Goal: Information Seeking & Learning: Learn about a topic

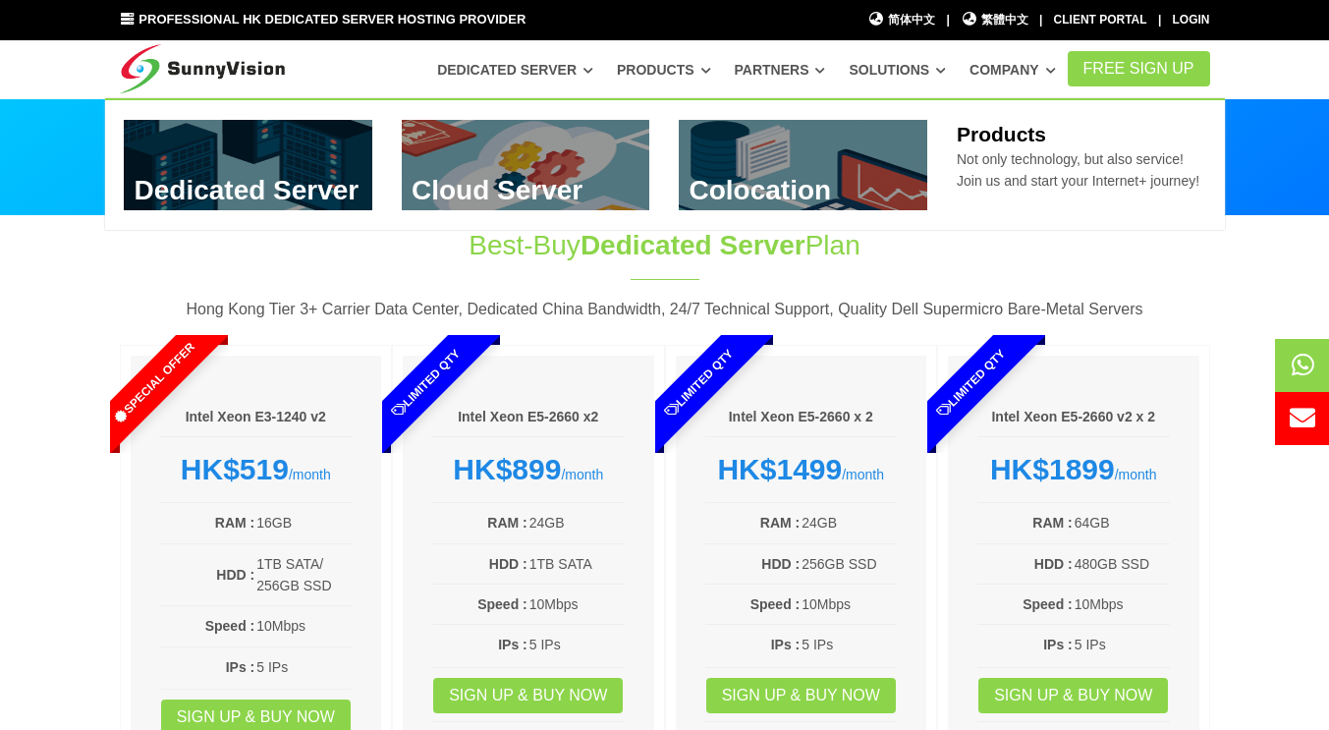
click at [711, 73] on link "Products" at bounding box center [664, 69] width 94 height 35
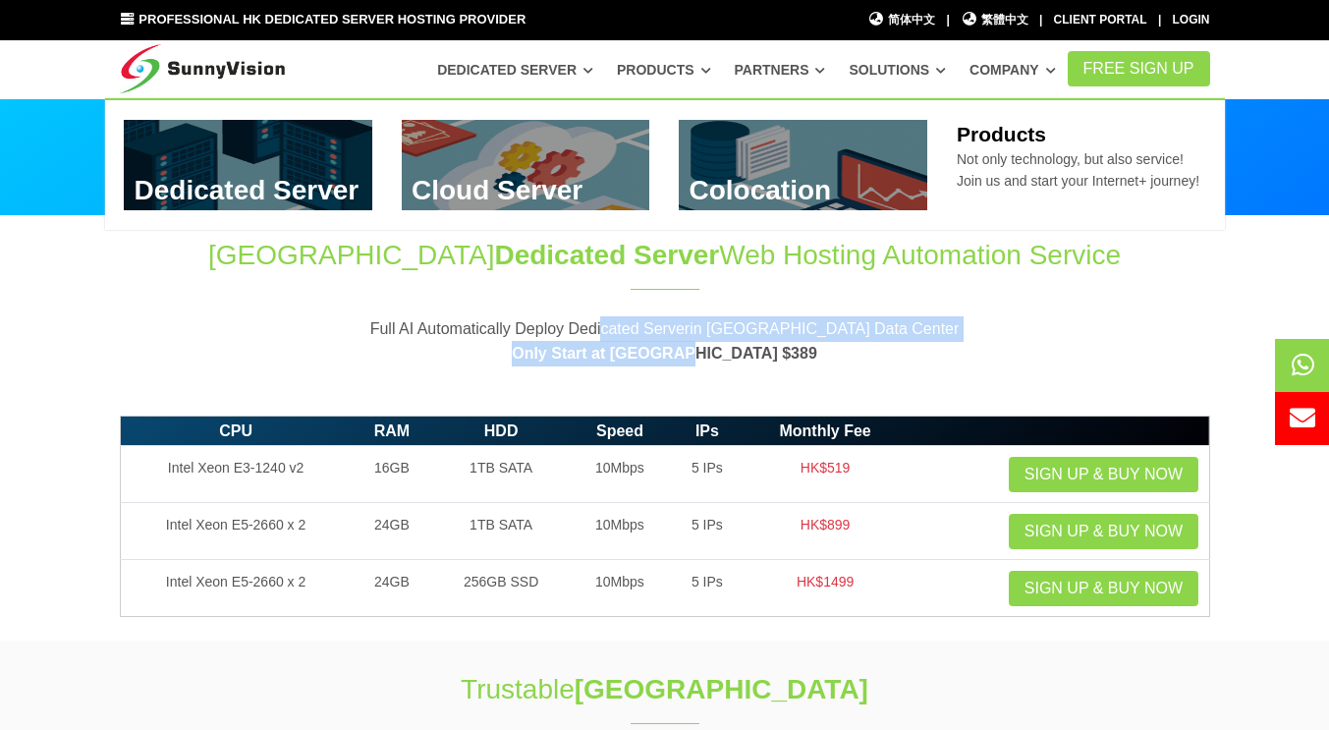
drag, startPoint x: 608, startPoint y: 319, endPoint x: 782, endPoint y: 375, distance: 182.6
click at [782, 375] on section "Hong Kong Dedicated Server Web Hosting Automation Service Full AI Automatically…" at bounding box center [664, 311] width 1329 height 190
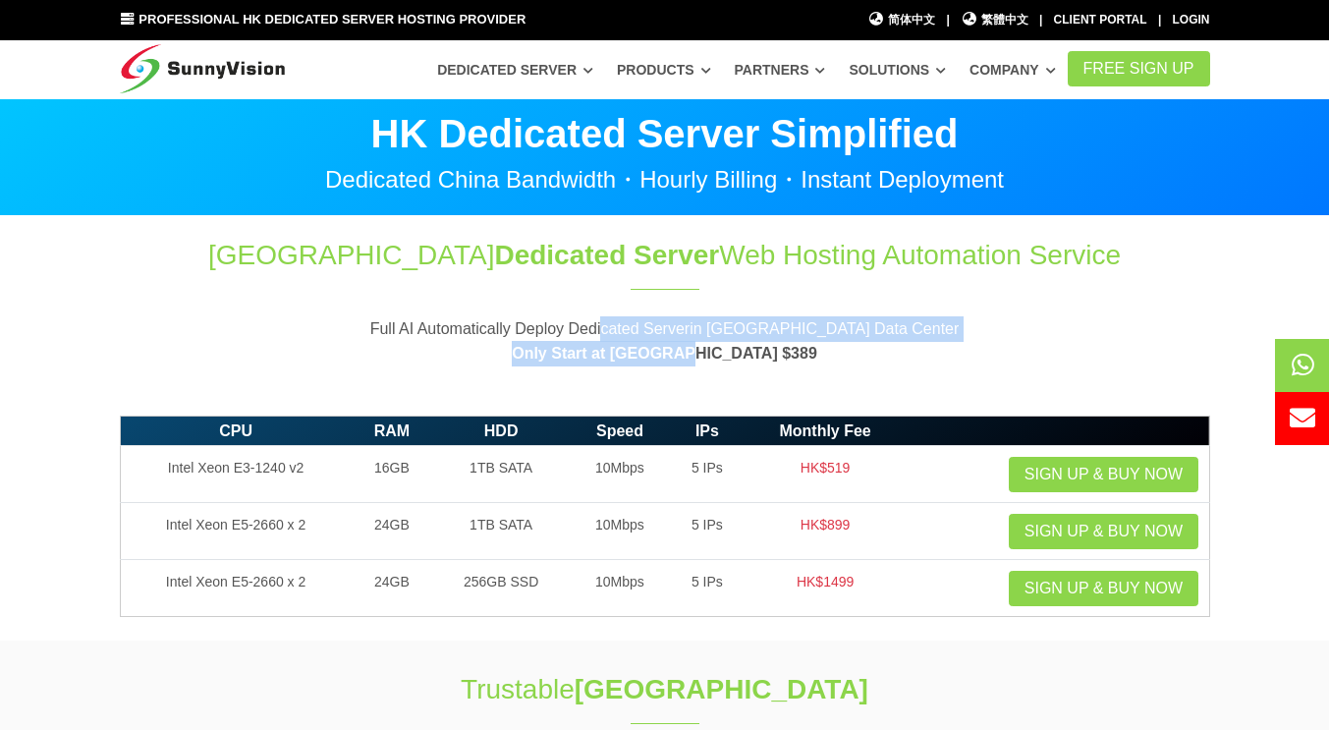
click at [754, 392] on section "Hong Kong Dedicated Server Web Hosting Automation Service Full AI Automatically…" at bounding box center [664, 311] width 1329 height 190
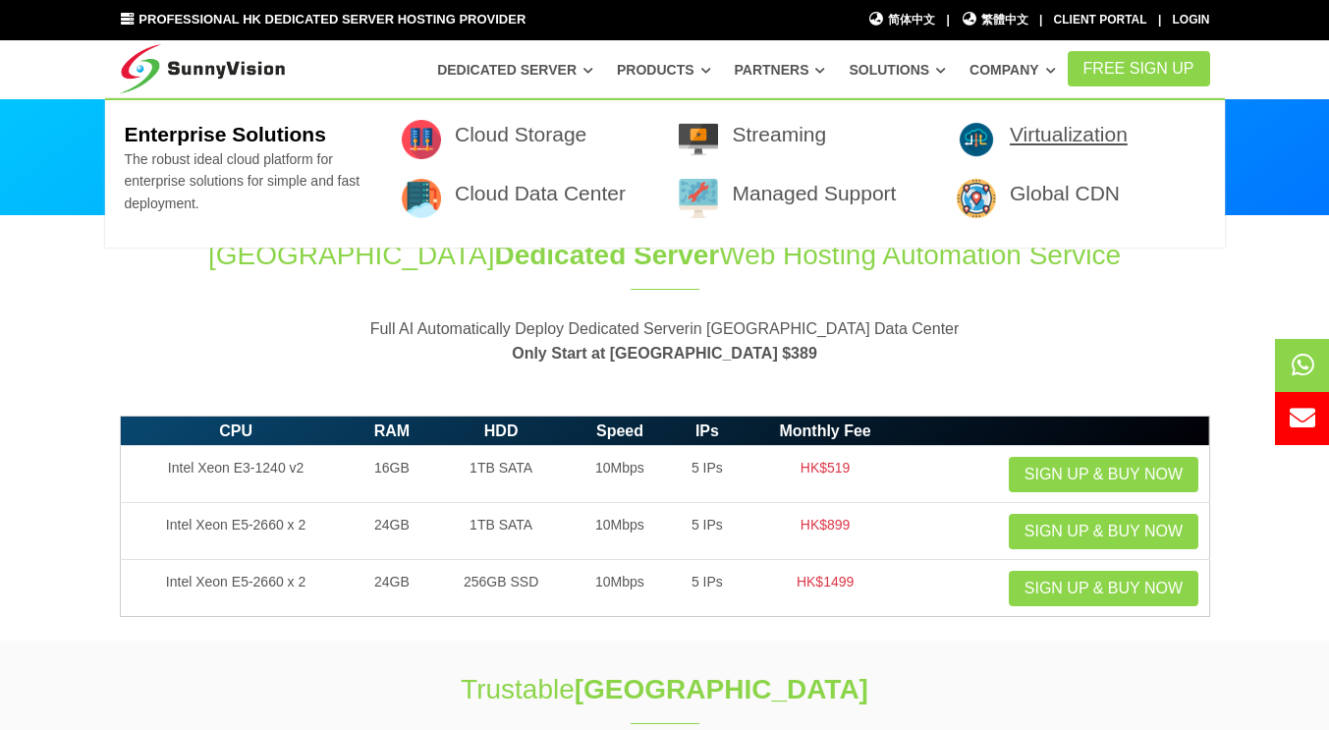
click at [1011, 136] on link "Virtualization" at bounding box center [1068, 134] width 118 height 23
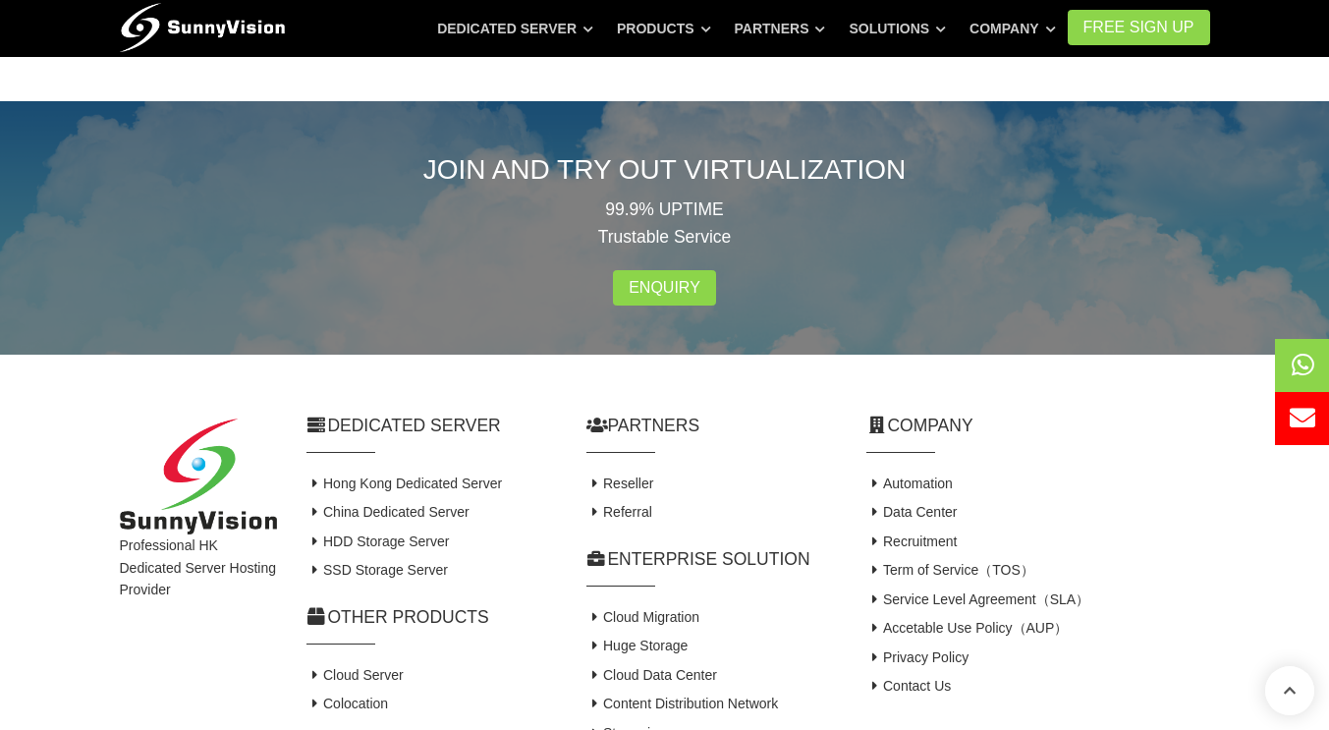
scroll to position [2144, 0]
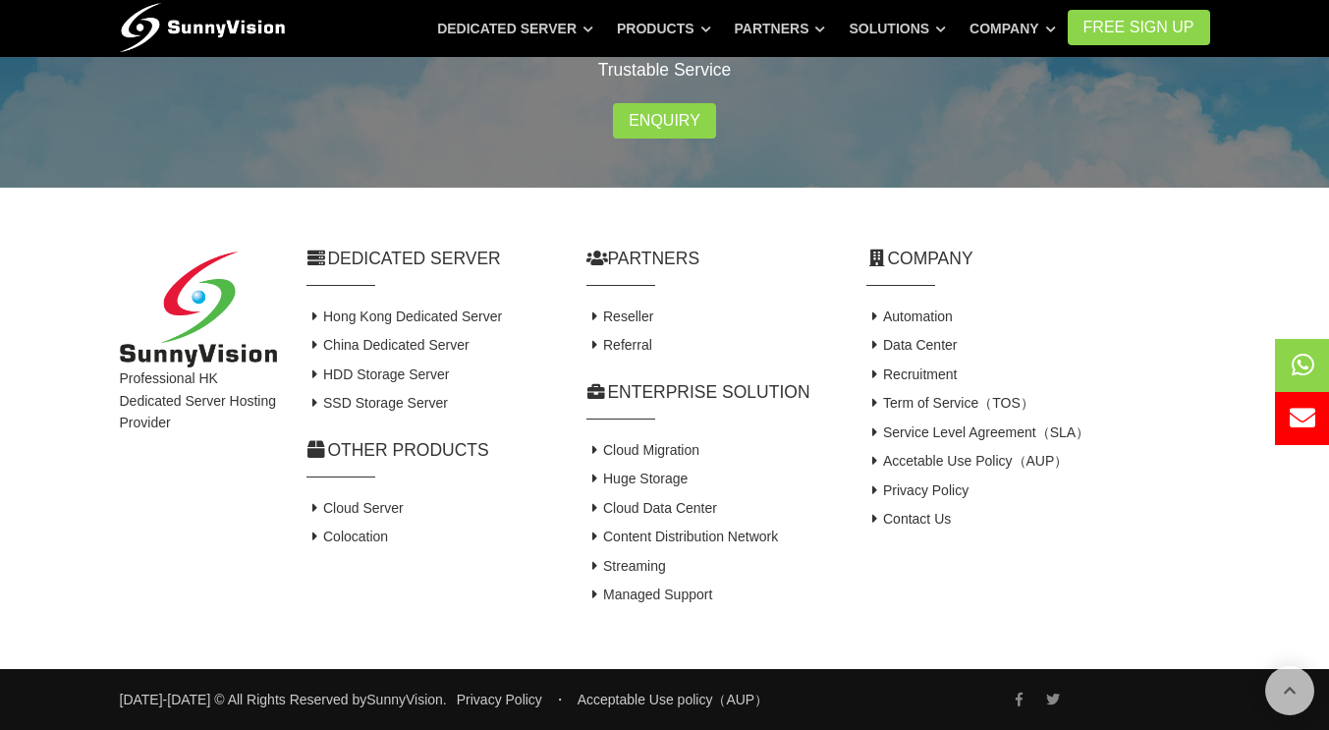
click at [872, 593] on div "Company Automation Data Center Recruitment Term of Service（TOS） Service Level A…" at bounding box center [1037, 427] width 373 height 363
click at [638, 319] on link "Reseller" at bounding box center [620, 316] width 68 height 16
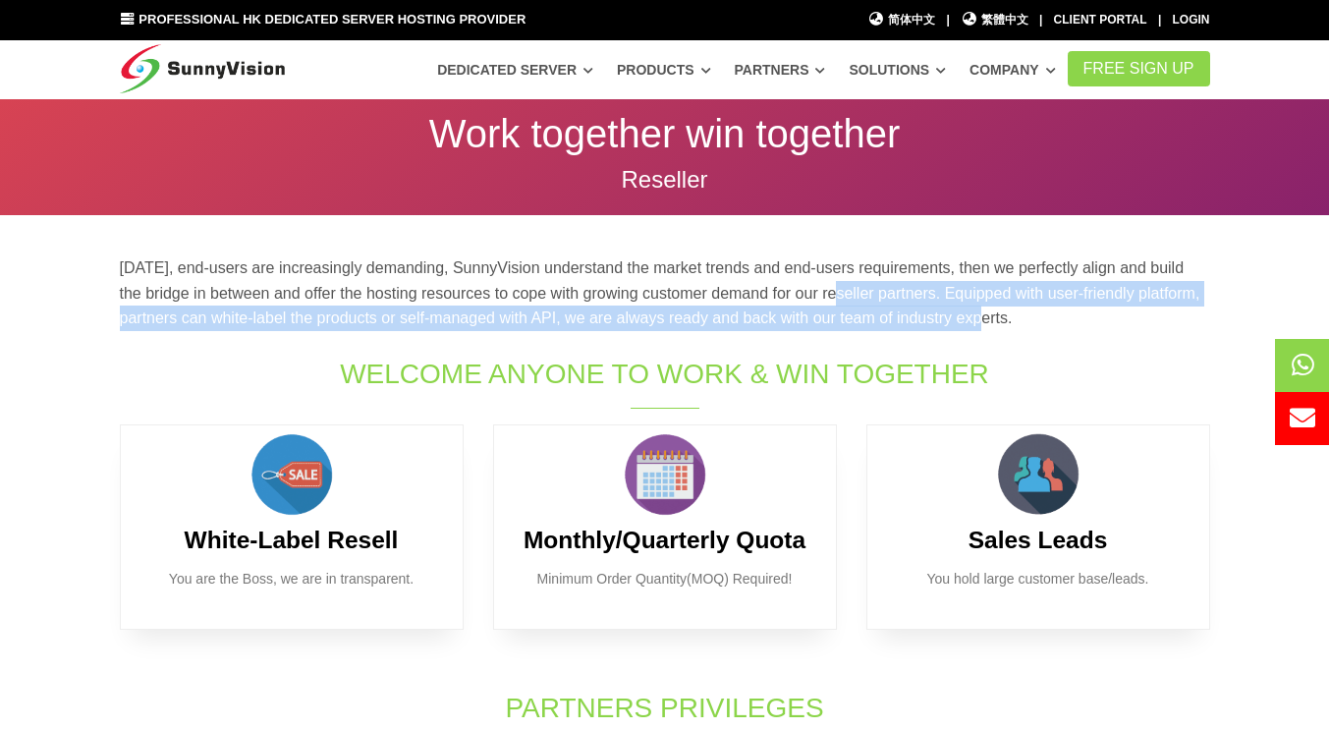
drag, startPoint x: 988, startPoint y: 311, endPoint x: 825, endPoint y: 294, distance: 164.0
click at [825, 294] on p "Today, end-users are increasingly demanding, SunnyVision understand the market …" at bounding box center [665, 293] width 1090 height 76
drag, startPoint x: 766, startPoint y: 290, endPoint x: 850, endPoint y: 339, distance: 97.7
click at [850, 339] on div "Today, end-users are increasingly demanding, SunnyVision understand the market …" at bounding box center [664, 299] width 1119 height 89
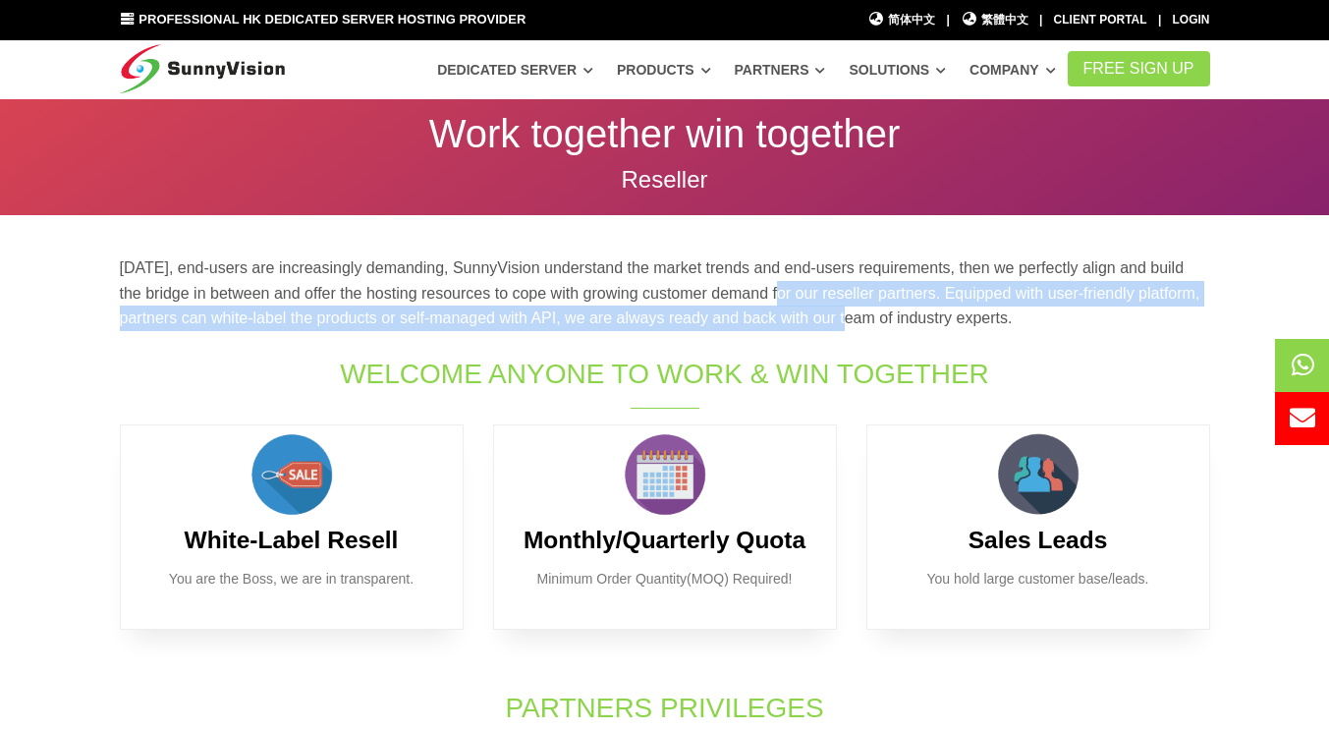
click at [850, 339] on div "Today, end-users are increasingly demanding, SunnyVision understand the market …" at bounding box center [664, 299] width 1119 height 89
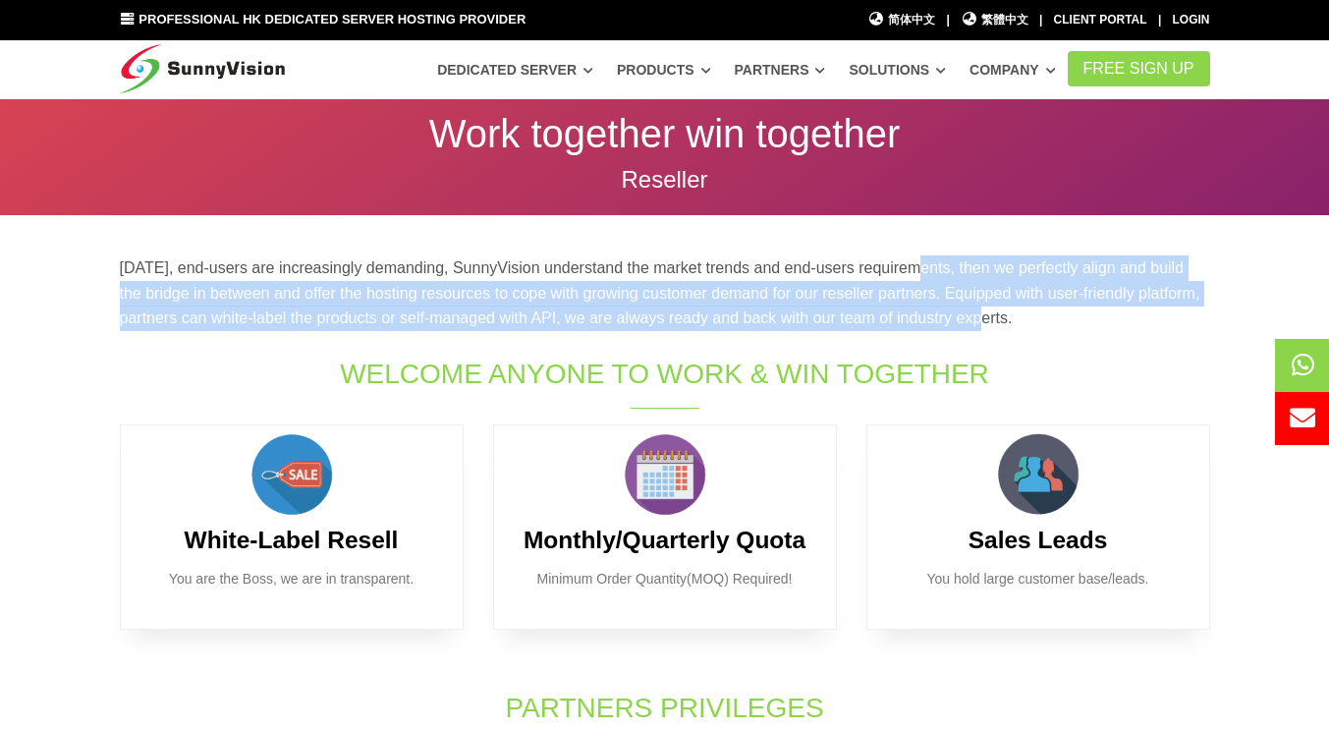
drag, startPoint x: 984, startPoint y: 339, endPoint x: 909, endPoint y: 228, distance: 133.7
click at [909, 228] on section "Today, end-users are increasingly demanding, SunnyVision understand the market …" at bounding box center [664, 672] width 1329 height 913
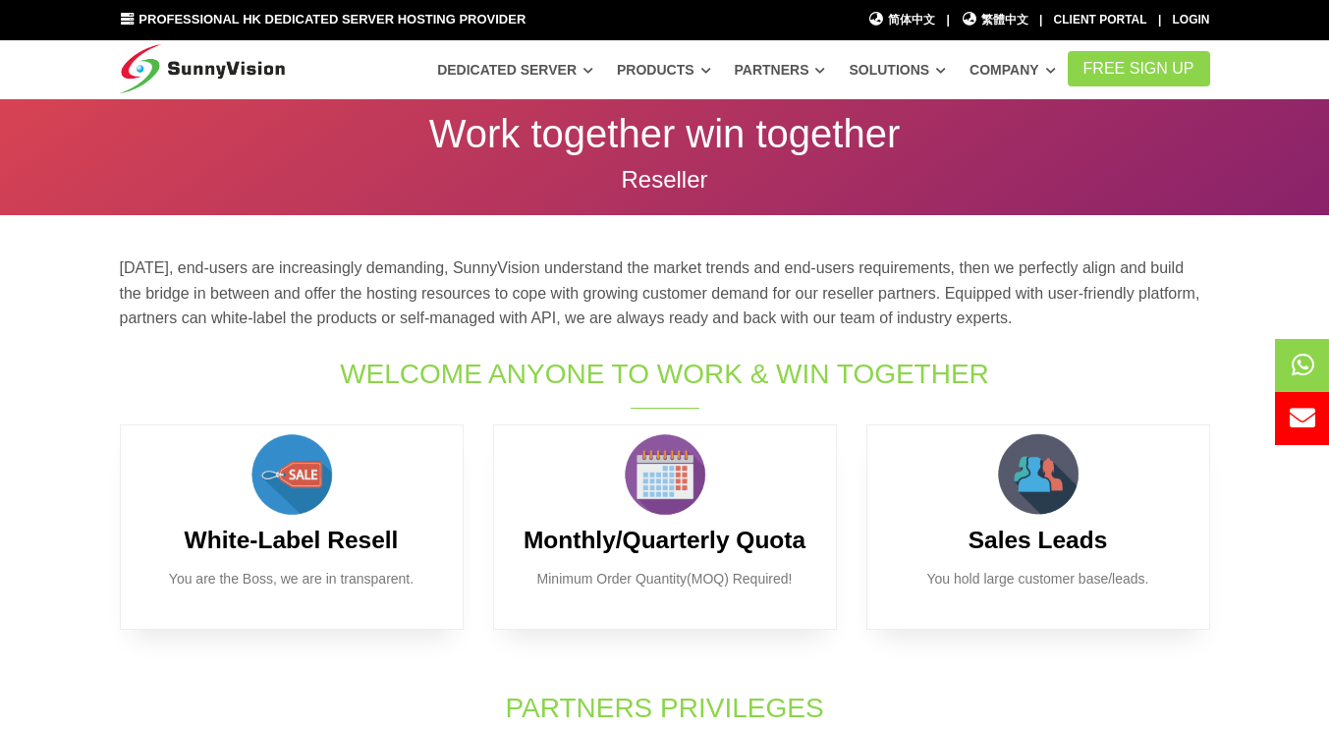
click at [908, 228] on section "Today, end-users are increasingly demanding, SunnyVision understand the market …" at bounding box center [664, 672] width 1329 height 913
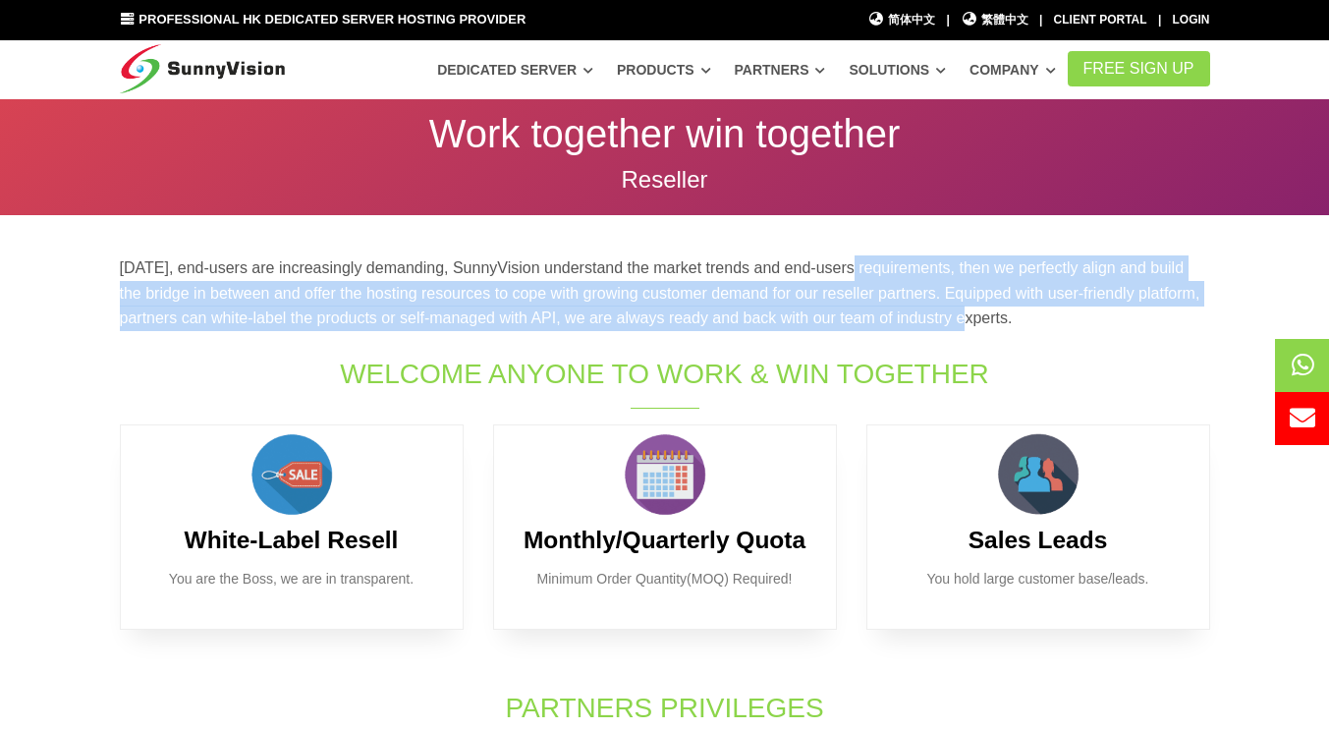
drag, startPoint x: 843, startPoint y: 246, endPoint x: 973, endPoint y: 320, distance: 149.1
click at [973, 320] on section "Today, end-users are increasingly demanding, SunnyVision understand the market …" at bounding box center [664, 672] width 1329 height 913
click at [975, 320] on p "Today, end-users are increasingly demanding, SunnyVision understand the market …" at bounding box center [665, 293] width 1090 height 76
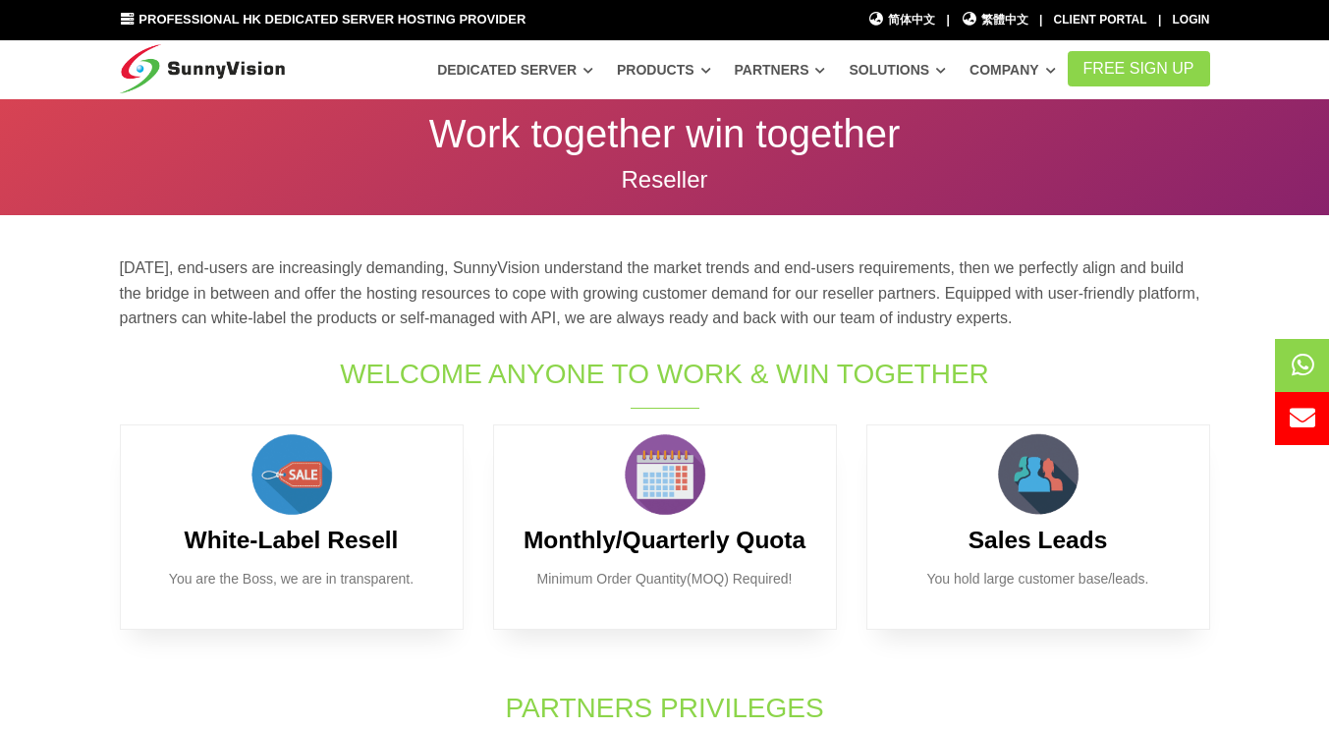
click at [1021, 324] on p "Today, end-users are increasingly demanding, SunnyVision understand the market …" at bounding box center [665, 293] width 1090 height 76
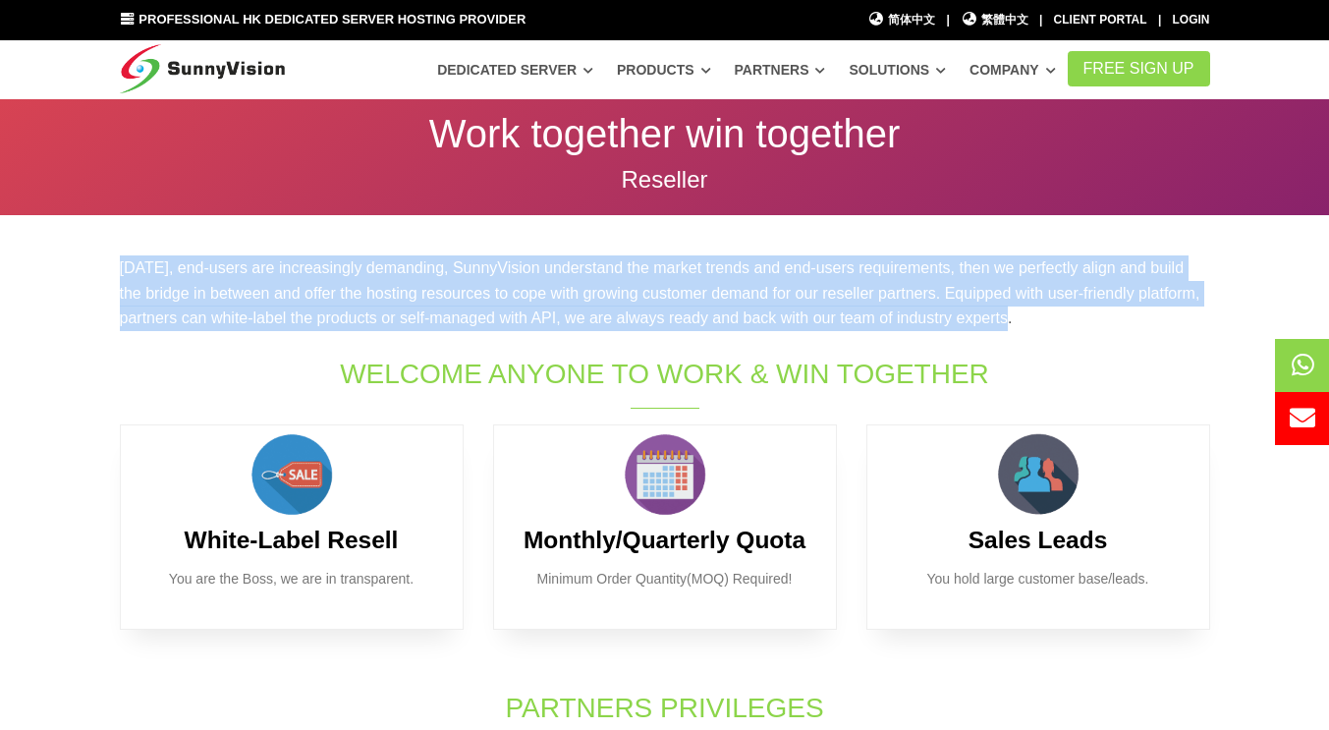
drag, startPoint x: 1015, startPoint y: 321, endPoint x: 108, endPoint y: 270, distance: 908.7
click at [108, 270] on div "Today, end-users are increasingly demanding, SunnyVision understand the market …" at bounding box center [664, 299] width 1119 height 89
click at [101, 267] on section "Today, end-users are increasingly demanding, SunnyVision understand the market …" at bounding box center [664, 672] width 1329 height 913
click at [101, 262] on section "Today, end-users are increasingly demanding, SunnyVision understand the market …" at bounding box center [664, 672] width 1329 height 913
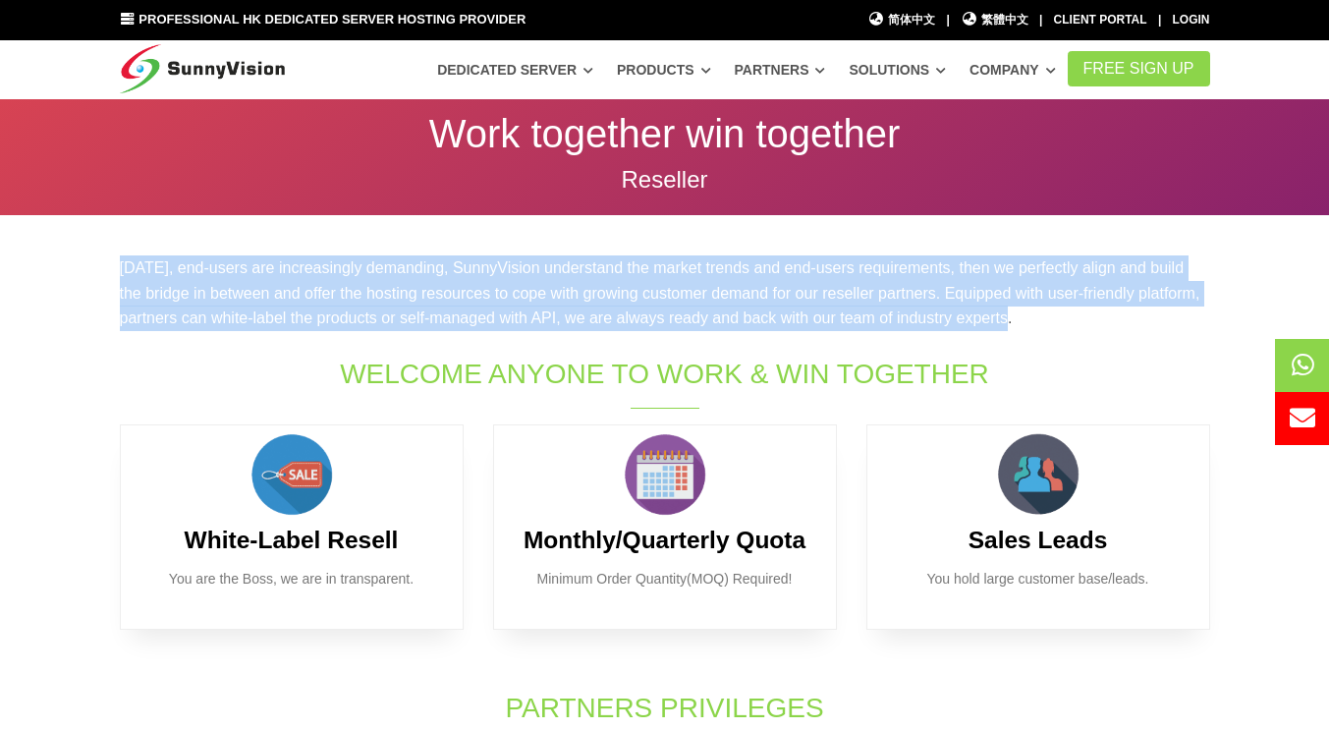
click at [111, 262] on div "Today, end-users are increasingly demanding, SunnyVision understand the market …" at bounding box center [664, 299] width 1119 height 89
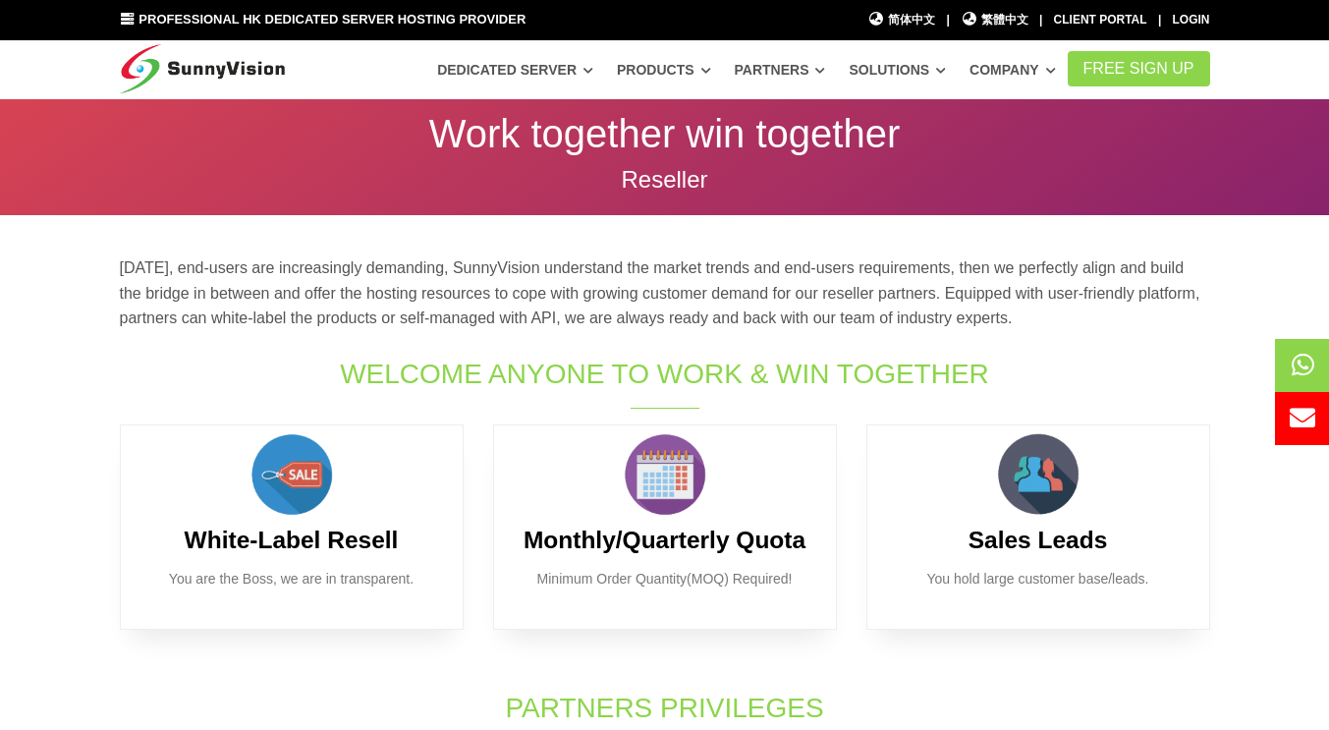
click at [130, 261] on p "Today, end-users are increasingly demanding, SunnyVision understand the market …" at bounding box center [665, 293] width 1090 height 76
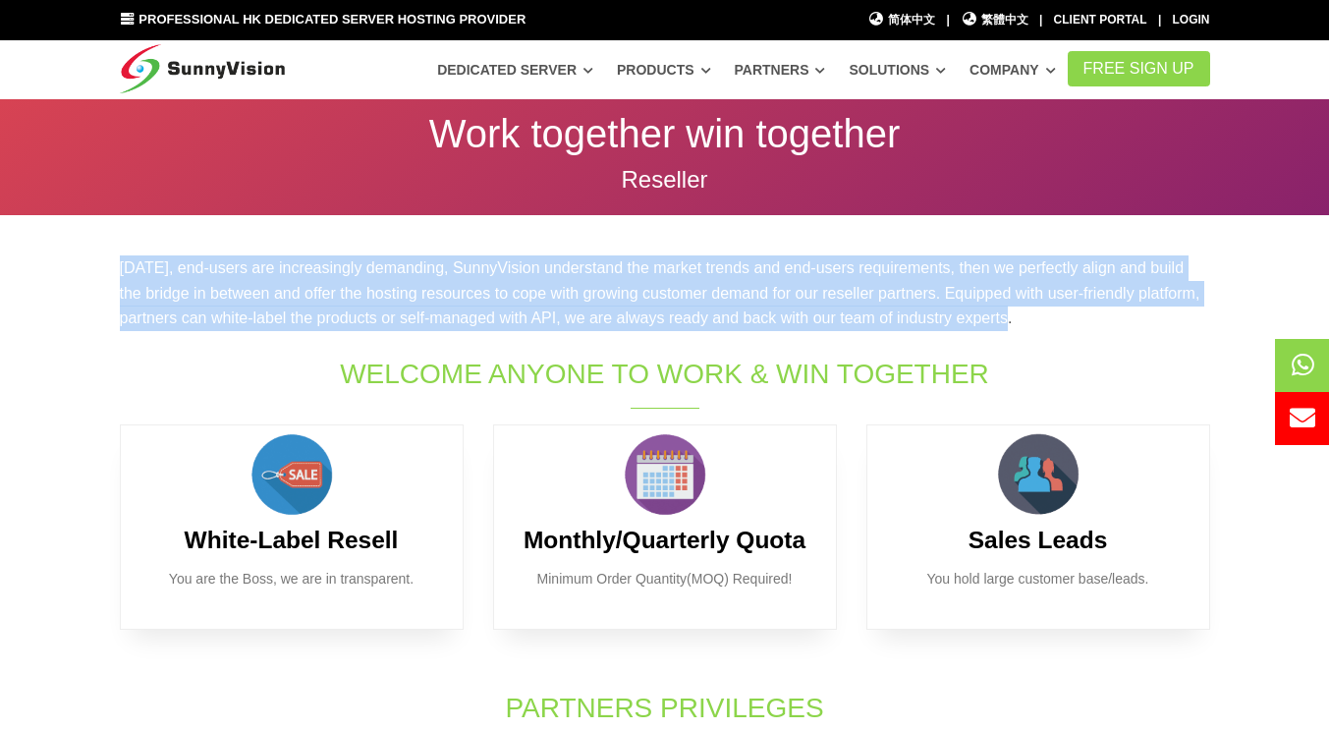
drag, startPoint x: 142, startPoint y: 266, endPoint x: 1031, endPoint y: 326, distance: 890.7
click at [1031, 326] on div "Today, end-users are increasingly demanding, SunnyVision understand the market …" at bounding box center [664, 299] width 1119 height 89
click at [1031, 326] on p "Today, end-users are increasingly demanding, SunnyVision understand the market …" at bounding box center [665, 293] width 1090 height 76
click at [1014, 326] on p "Today, end-users are increasingly demanding, SunnyVision understand the market …" at bounding box center [665, 293] width 1090 height 76
drag, startPoint x: 1017, startPoint y: 326, endPoint x: 126, endPoint y: 263, distance: 893.8
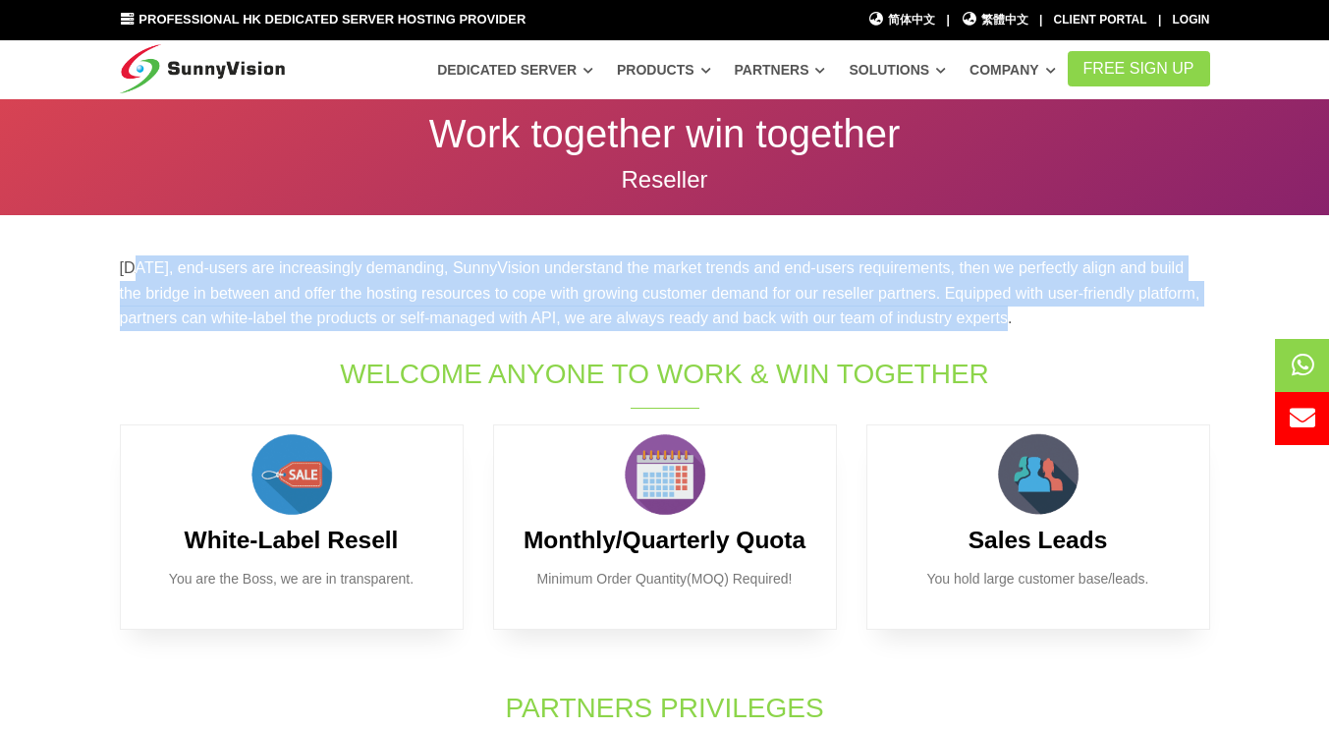
click at [127, 263] on p "Today, end-users are increasingly demanding, SunnyVision understand the market …" at bounding box center [665, 293] width 1090 height 76
click at [125, 262] on p "Today, end-users are increasingly demanding, SunnyVision understand the market …" at bounding box center [665, 293] width 1090 height 76
click at [124, 262] on p "Today, end-users are increasingly demanding, SunnyVision understand the market …" at bounding box center [665, 293] width 1090 height 76
drag, startPoint x: 225, startPoint y: 284, endPoint x: 1045, endPoint y: 320, distance: 820.7
click at [1047, 320] on p "Today, end-users are increasingly demanding, SunnyVision understand the market …" at bounding box center [665, 293] width 1090 height 76
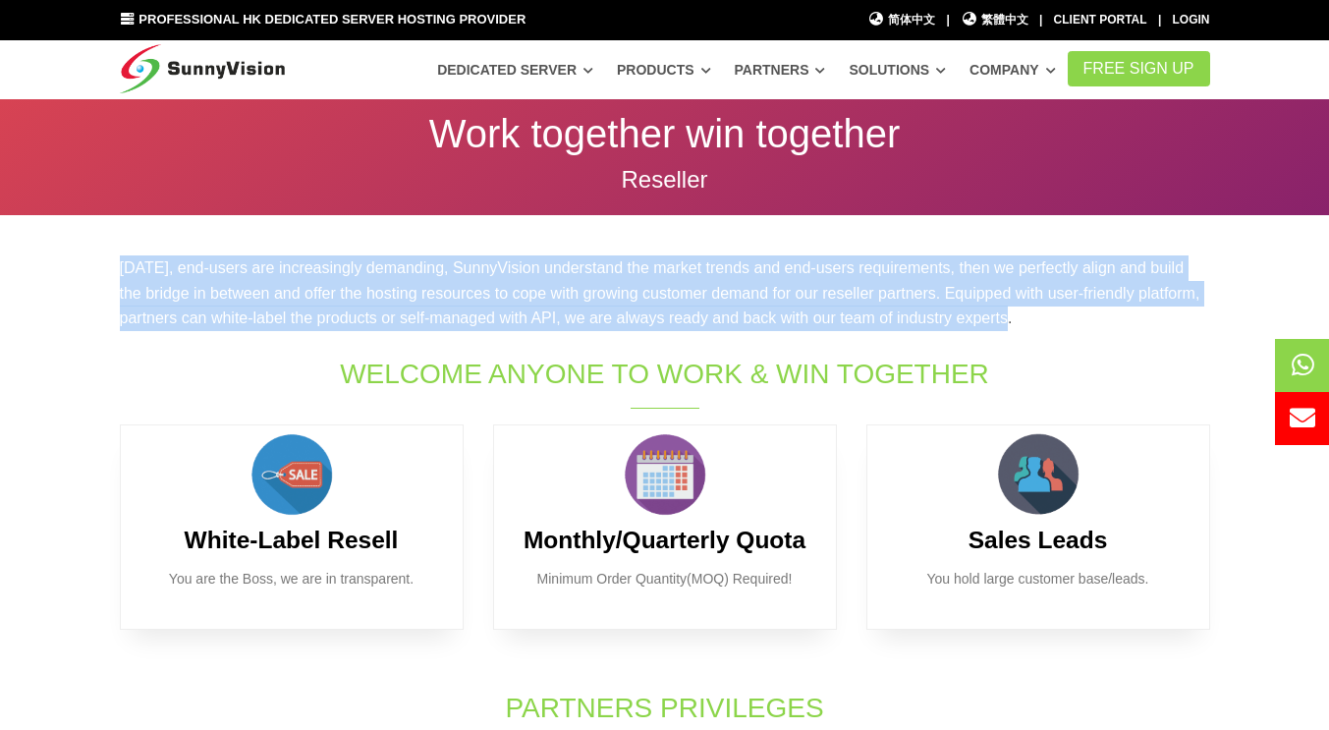
click at [1044, 321] on p "Today, end-users are increasingly demanding, SunnyVision understand the market …" at bounding box center [665, 293] width 1090 height 76
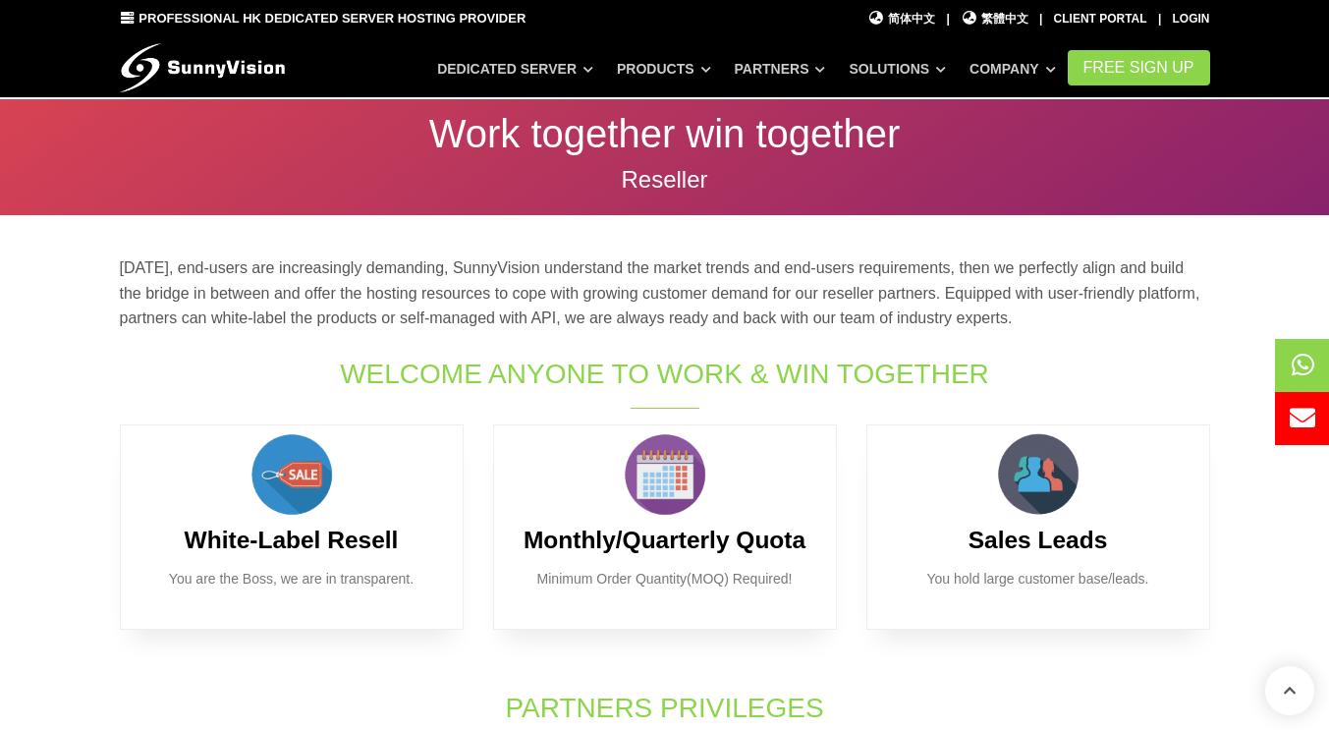
scroll to position [393, 0]
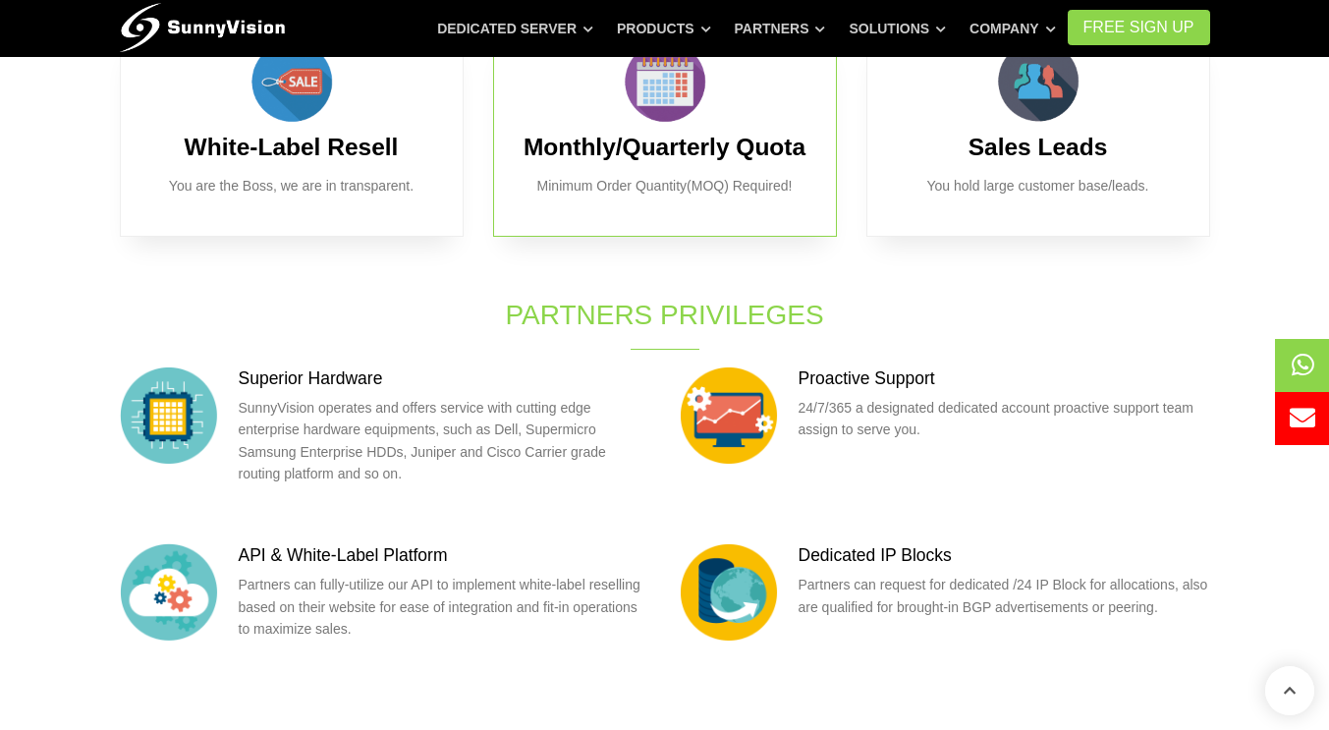
click at [718, 196] on p "Minimum Order Quantity(MOQ) Required!" at bounding box center [664, 186] width 283 height 22
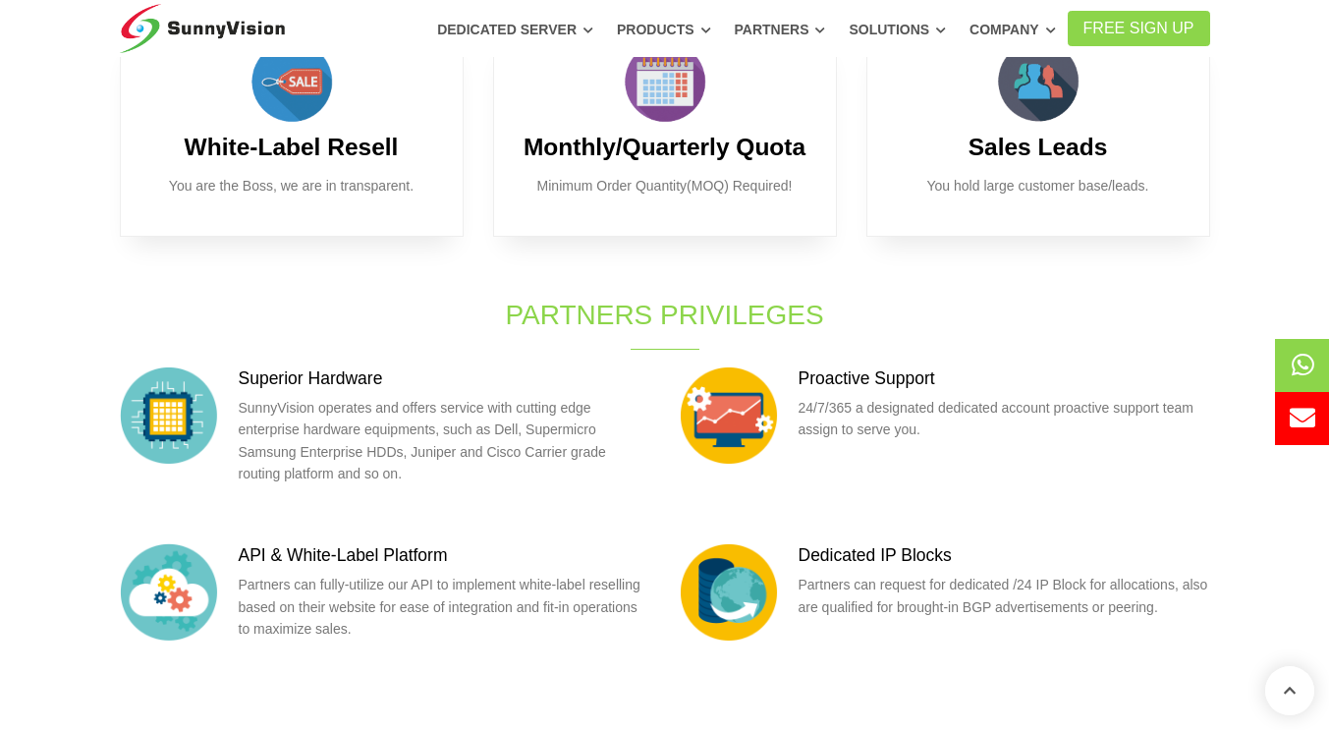
scroll to position [98, 0]
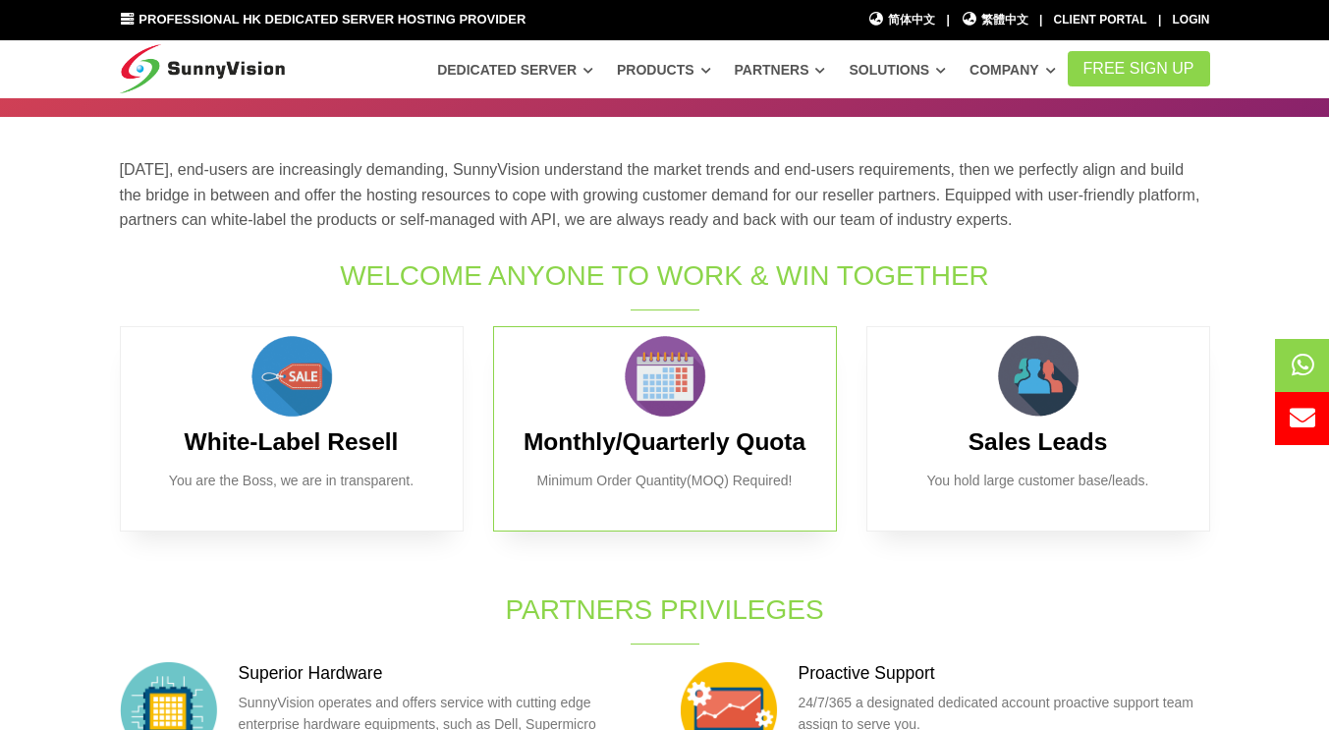
click at [694, 412] on img at bounding box center [665, 376] width 98 height 98
click at [706, 408] on img at bounding box center [665, 376] width 98 height 98
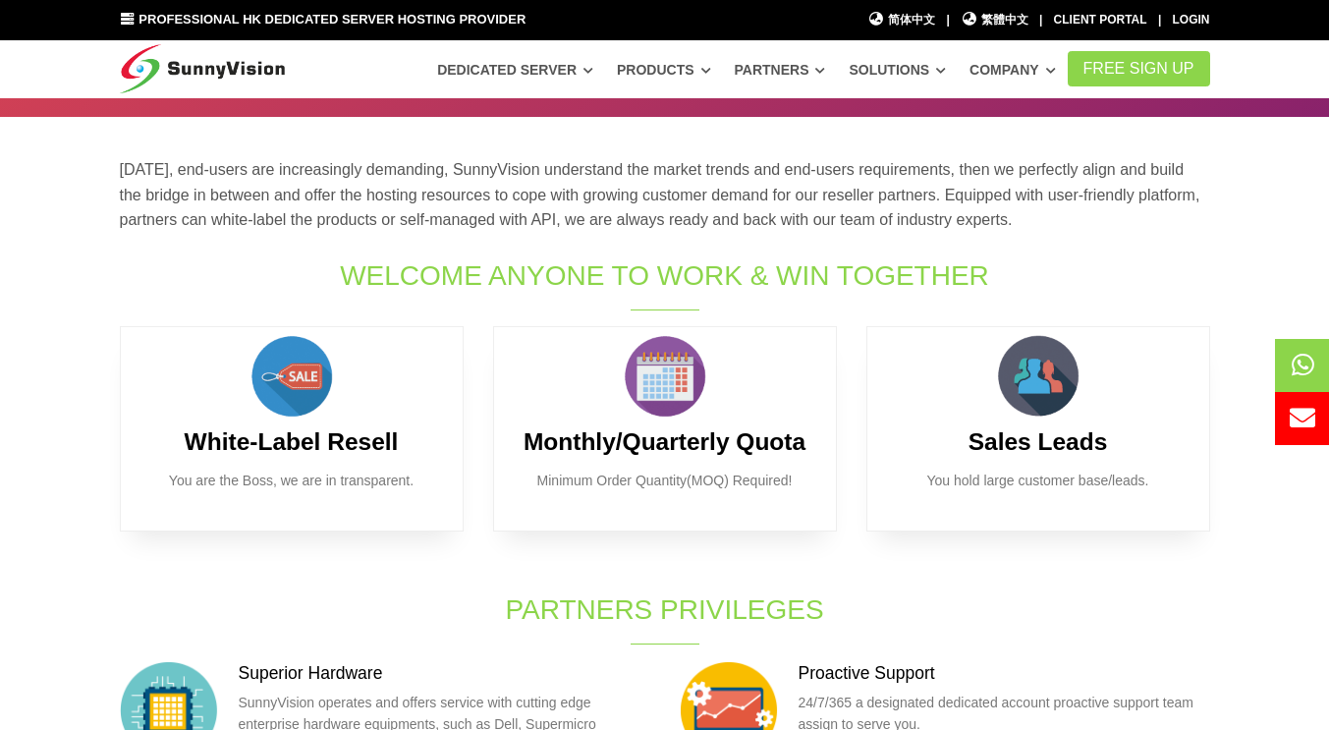
click at [998, 579] on div "White-Label Resell You are the Boss, we are in transparent. Monthly/Quarterly Q…" at bounding box center [664, 458] width 1119 height 264
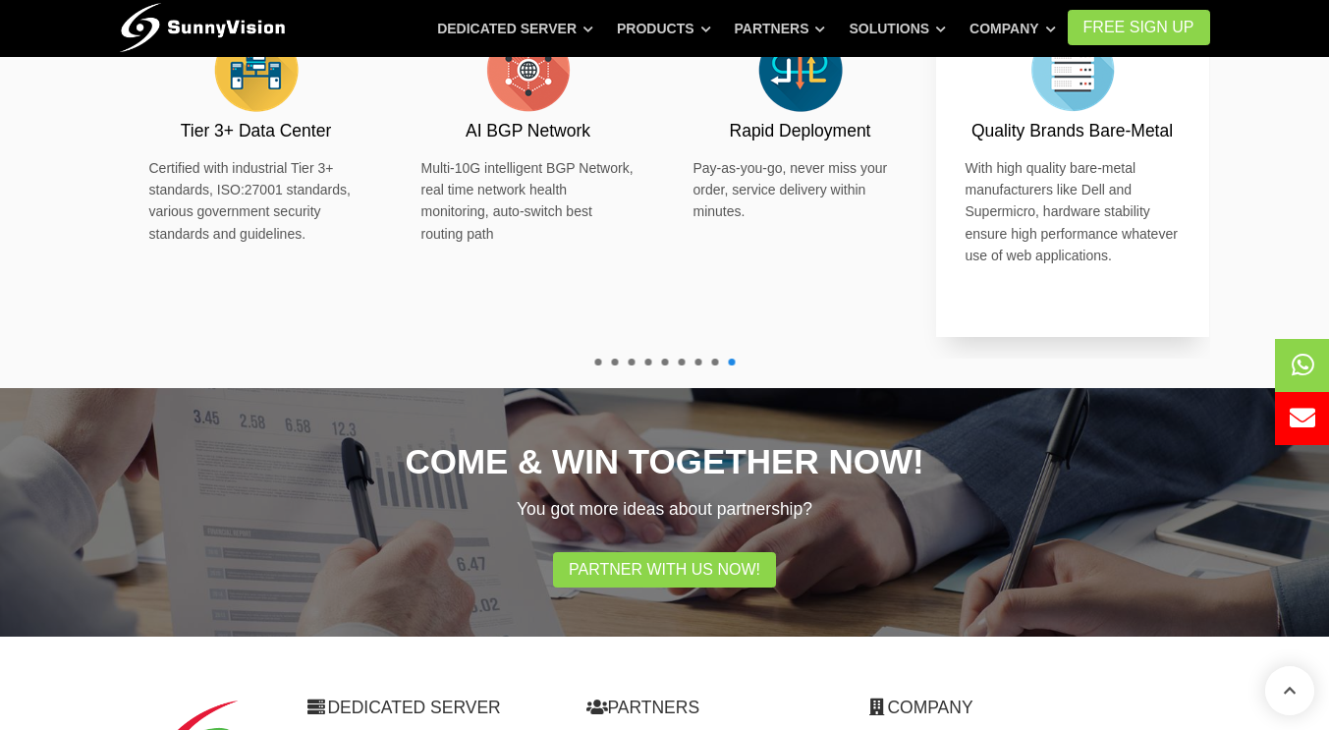
scroll to position [1080, 0]
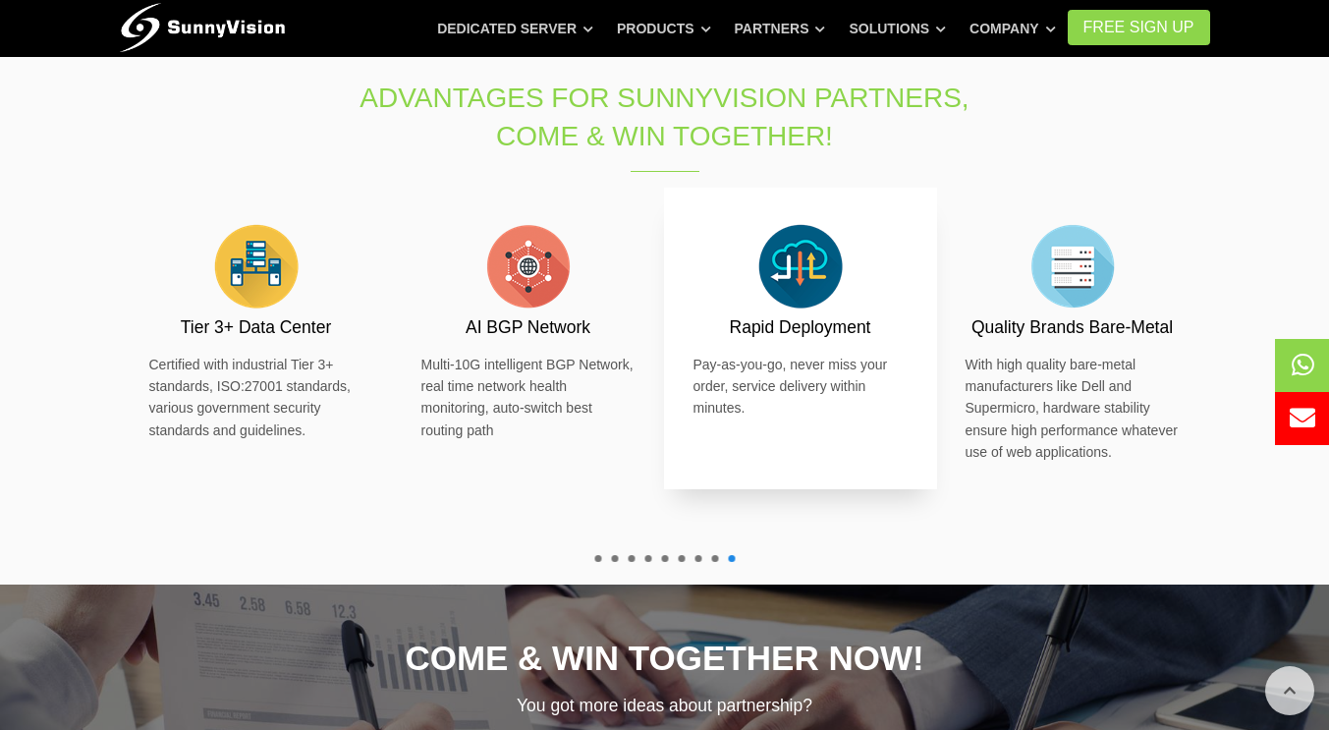
click at [794, 378] on div "Rapid Deployment Pay-as-you-go, never miss your order, service delivery within …" at bounding box center [800, 318] width 214 height 202
click at [808, 309] on img at bounding box center [800, 266] width 98 height 98
click at [838, 552] on div "Proactive Security 24/7/365 physical security control and monitoring, and Forti…" at bounding box center [257, 371] width 6256 height 367
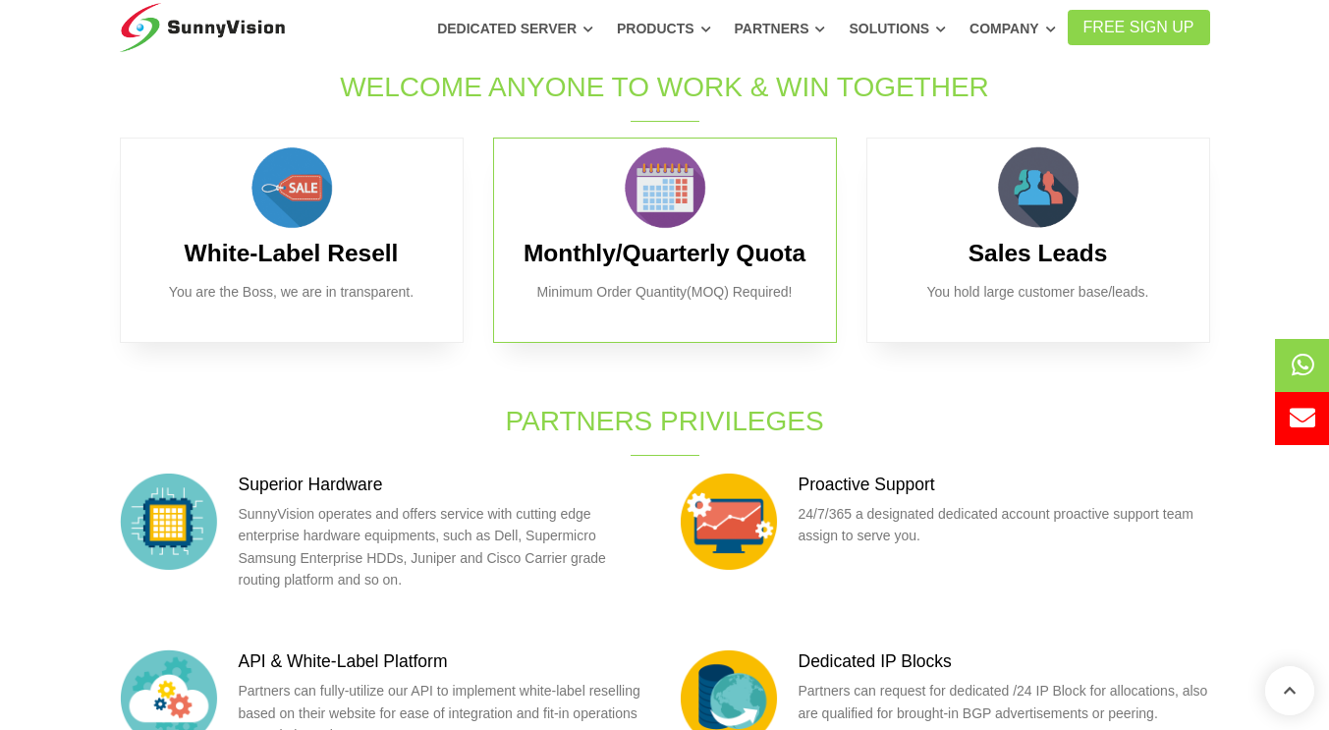
scroll to position [0, 0]
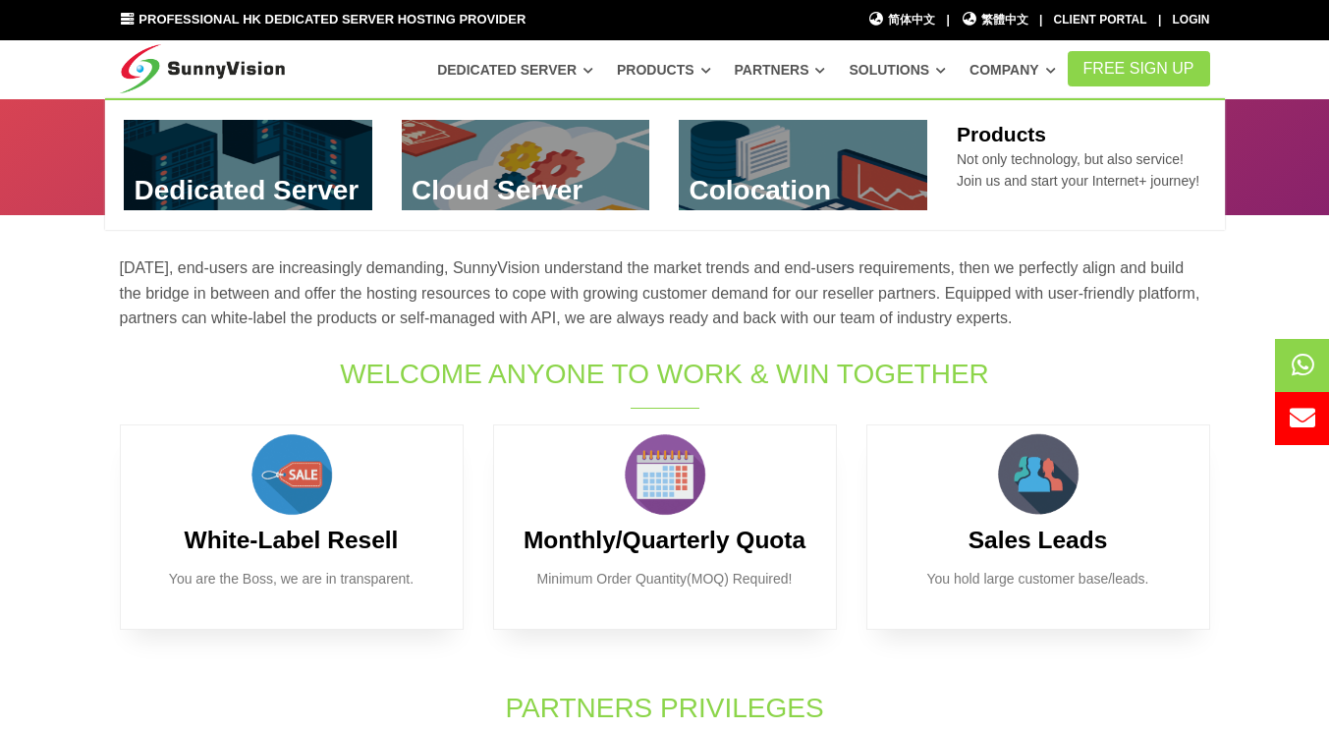
click at [691, 71] on link "Products" at bounding box center [664, 69] width 94 height 35
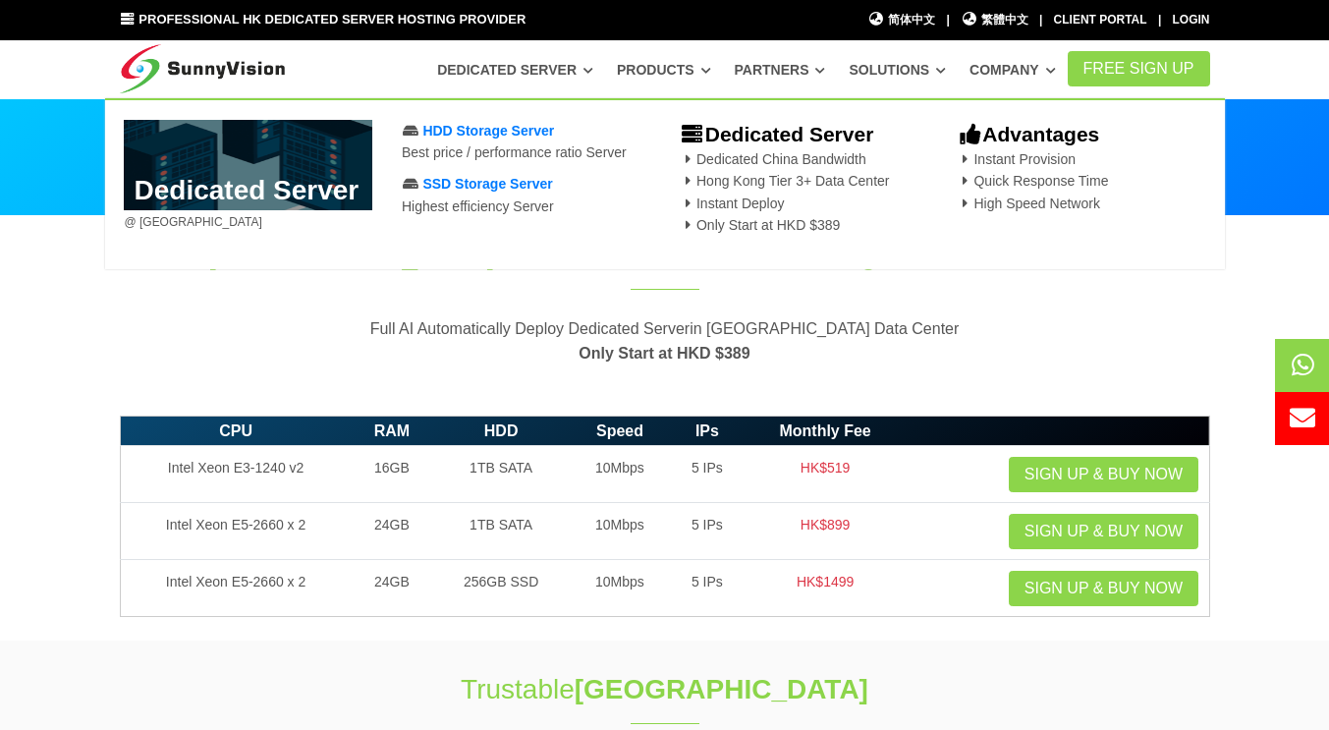
click at [798, 345] on p "Full AI Automatically Deploy Dedicated Serverin [GEOGRAPHIC_DATA] Data Center O…" at bounding box center [665, 341] width 1090 height 50
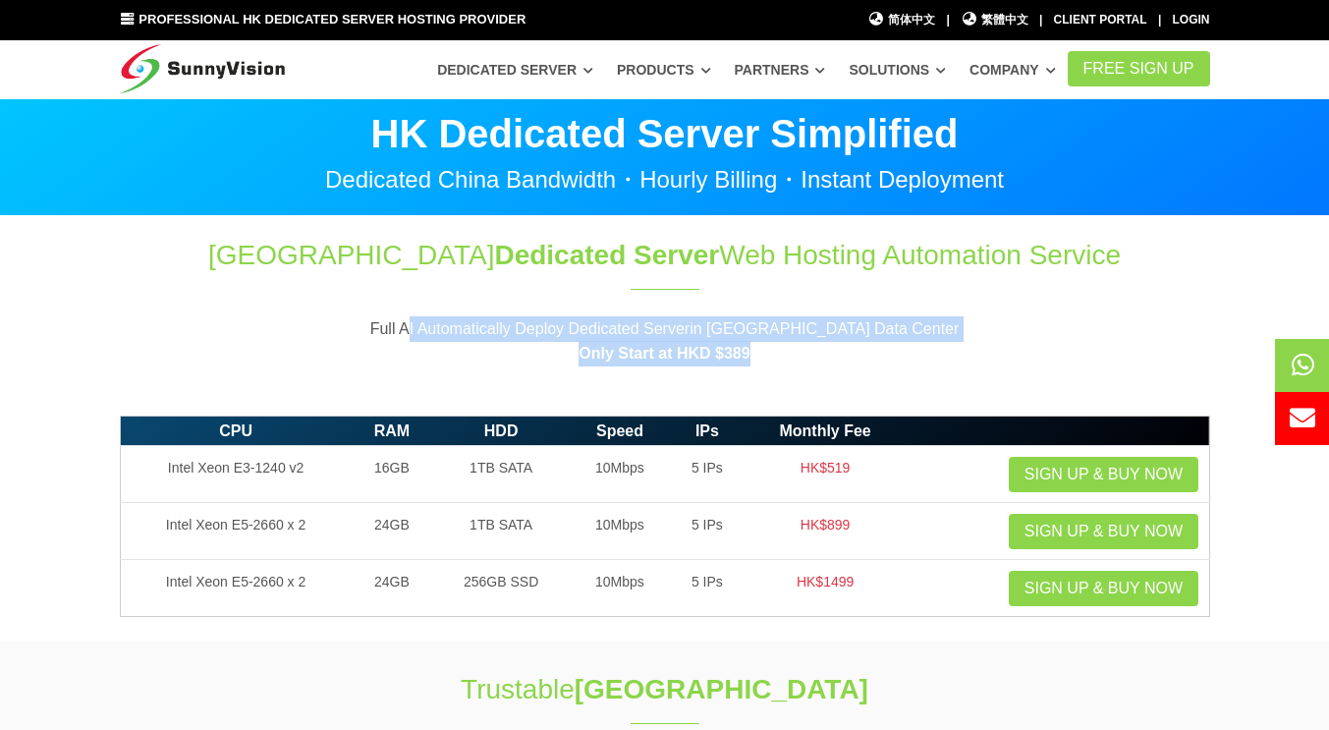
drag, startPoint x: 758, startPoint y: 359, endPoint x: 417, endPoint y: 323, distance: 342.7
click at [417, 323] on p "Full AI Automatically Deploy Dedicated Serverin [GEOGRAPHIC_DATA] Data Center O…" at bounding box center [665, 341] width 1090 height 50
click at [415, 323] on p "Full AI Automatically Deploy Dedicated Serverin [GEOGRAPHIC_DATA] Data Center O…" at bounding box center [665, 341] width 1090 height 50
drag, startPoint x: 415, startPoint y: 323, endPoint x: 423, endPoint y: 333, distance: 12.6
click at [415, 323] on p "Full AI Automatically Deploy Dedicated Serverin [GEOGRAPHIC_DATA] Data Center O…" at bounding box center [665, 341] width 1090 height 50
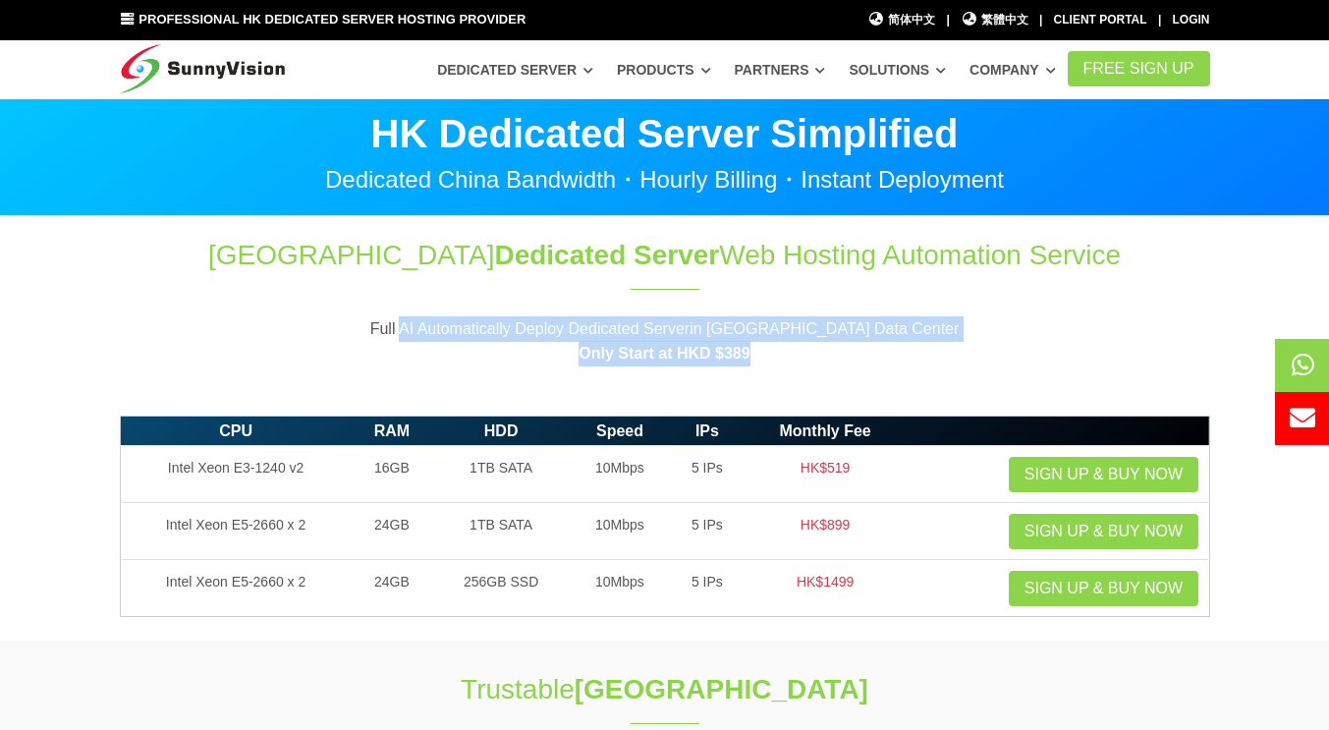
click at [417, 329] on p "Full AI Automatically Deploy Dedicated Serverin [GEOGRAPHIC_DATA] Data Center O…" at bounding box center [665, 341] width 1090 height 50
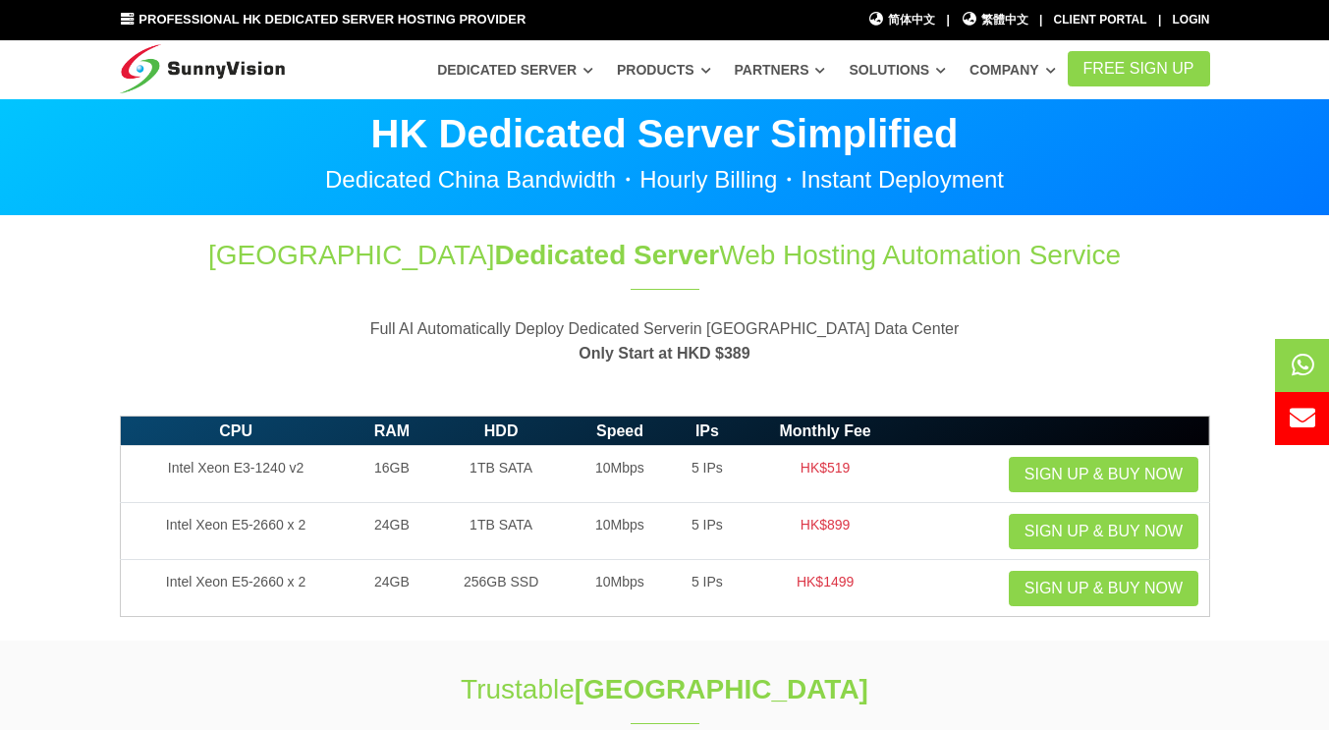
click at [410, 326] on p "Full AI Automatically Deploy Dedicated Serverin [GEOGRAPHIC_DATA] Data Center O…" at bounding box center [665, 341] width 1090 height 50
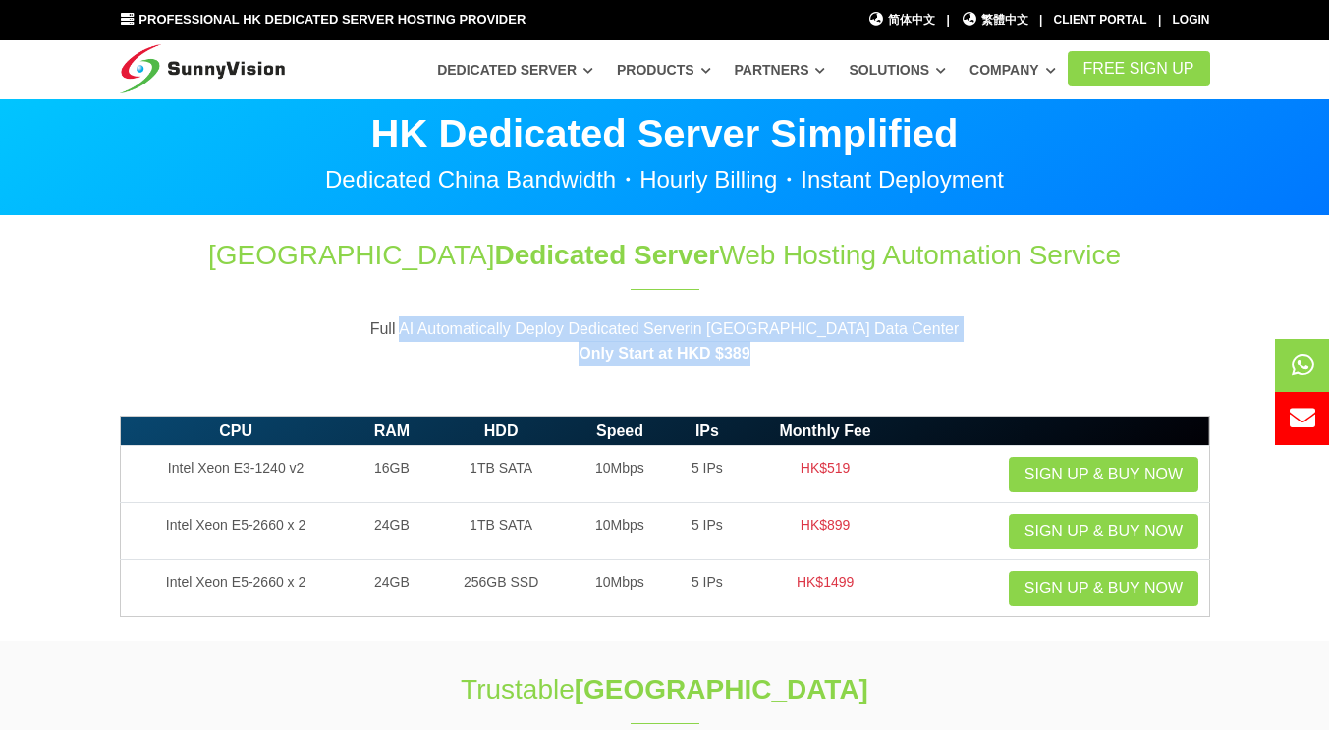
drag, startPoint x: 414, startPoint y: 330, endPoint x: 773, endPoint y: 346, distance: 358.7
click at [773, 346] on p "Full AI Automatically Deploy Dedicated Serverin [GEOGRAPHIC_DATA] Data Center O…" at bounding box center [665, 341] width 1090 height 50
click at [773, 348] on p "Full AI Automatically Deploy Dedicated Serverin [GEOGRAPHIC_DATA] Data Center O…" at bounding box center [665, 341] width 1090 height 50
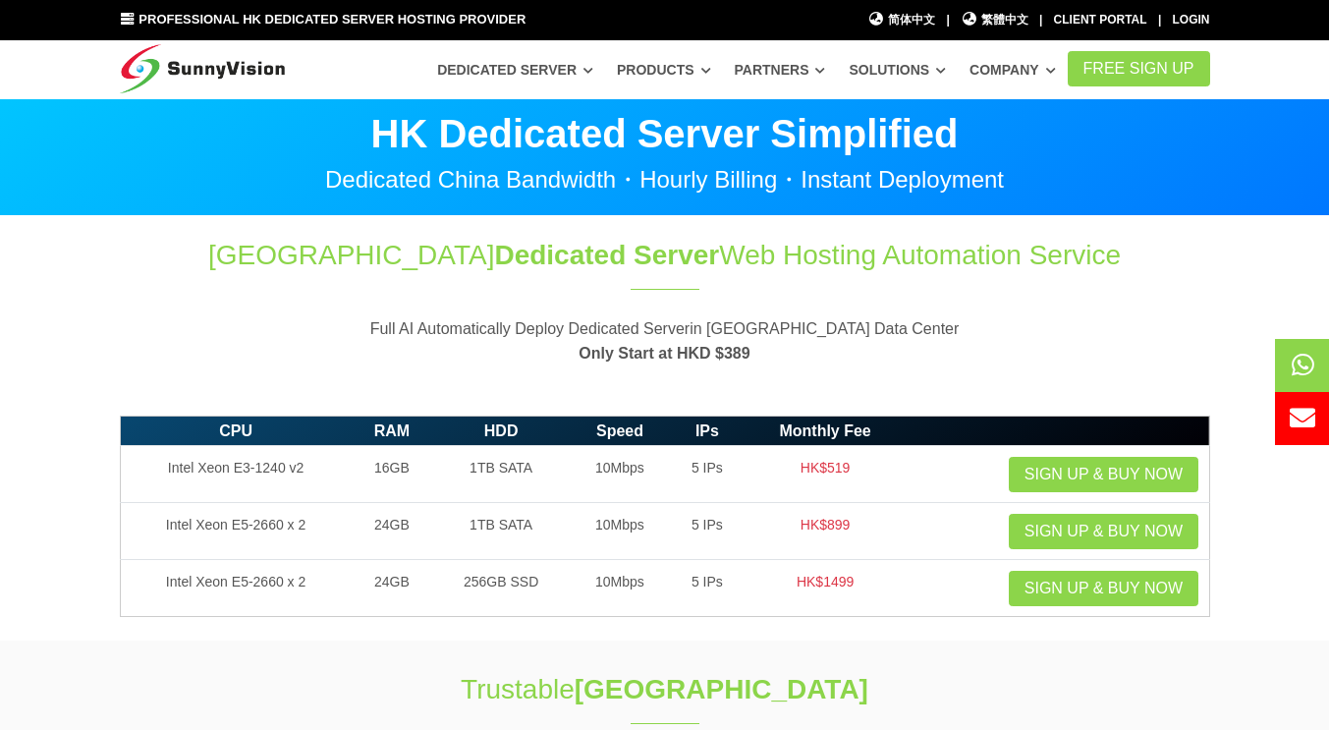
click at [769, 362] on p "Full AI Automatically Deploy Dedicated Serverin [GEOGRAPHIC_DATA] Data Center O…" at bounding box center [665, 341] width 1090 height 50
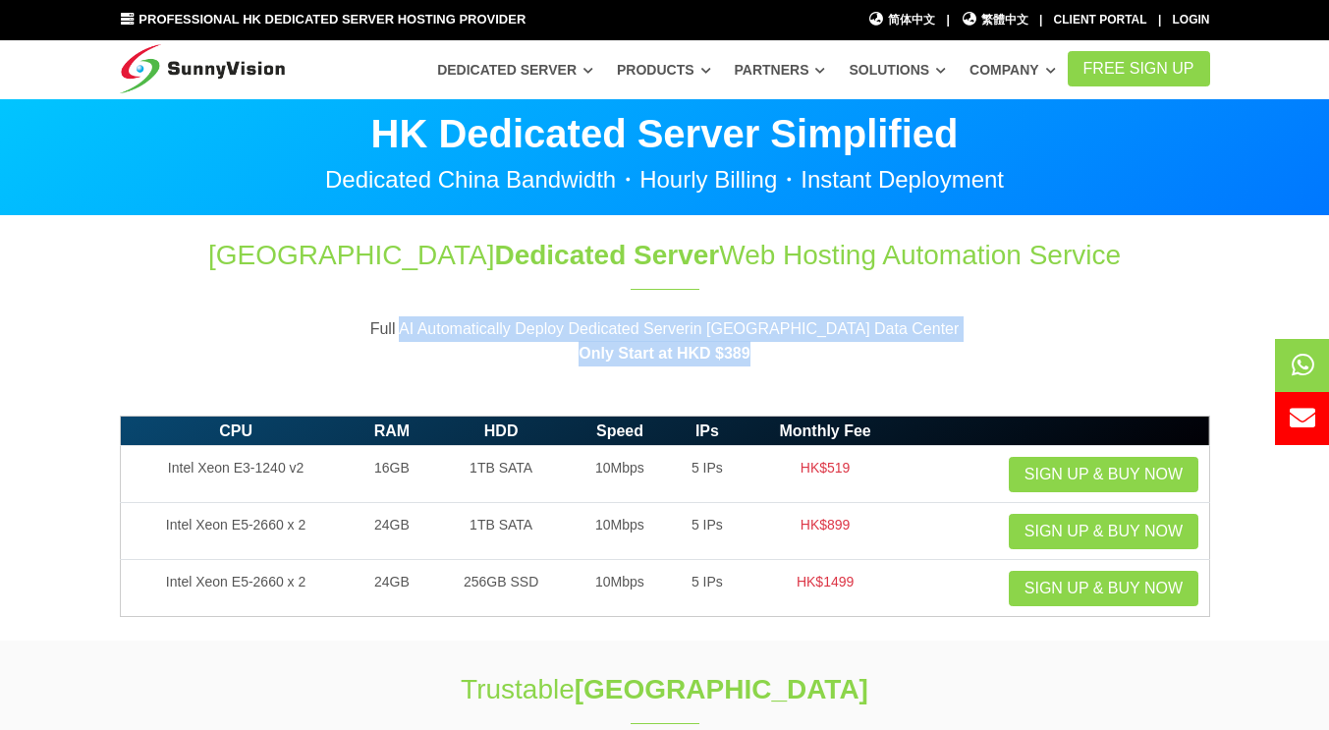
drag, startPoint x: 754, startPoint y: 358, endPoint x: 411, endPoint y: 328, distance: 344.0
click at [411, 328] on p "Full AI Automatically Deploy Dedicated Serverin [GEOGRAPHIC_DATA] Data Center O…" at bounding box center [665, 341] width 1090 height 50
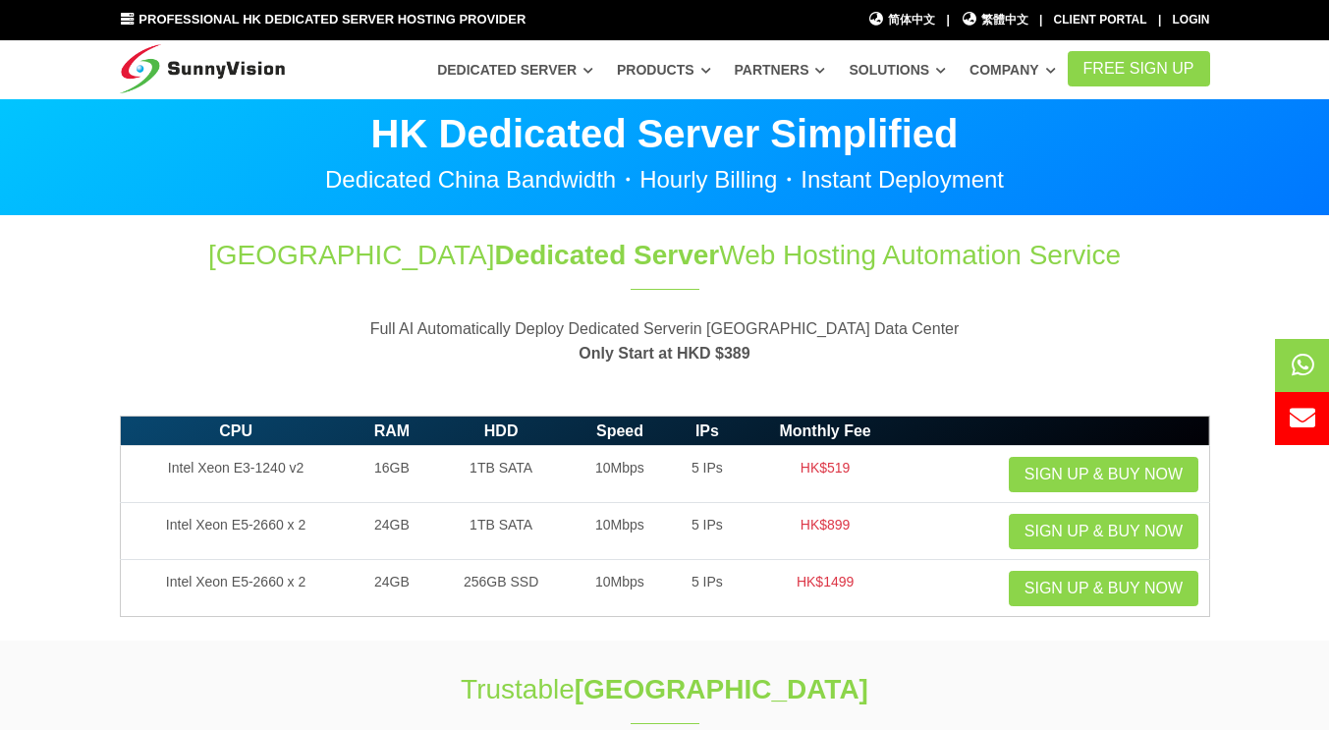
click at [407, 339] on p "Full AI Automatically Deploy Dedicated Serverin [GEOGRAPHIC_DATA] Data Center O…" at bounding box center [665, 341] width 1090 height 50
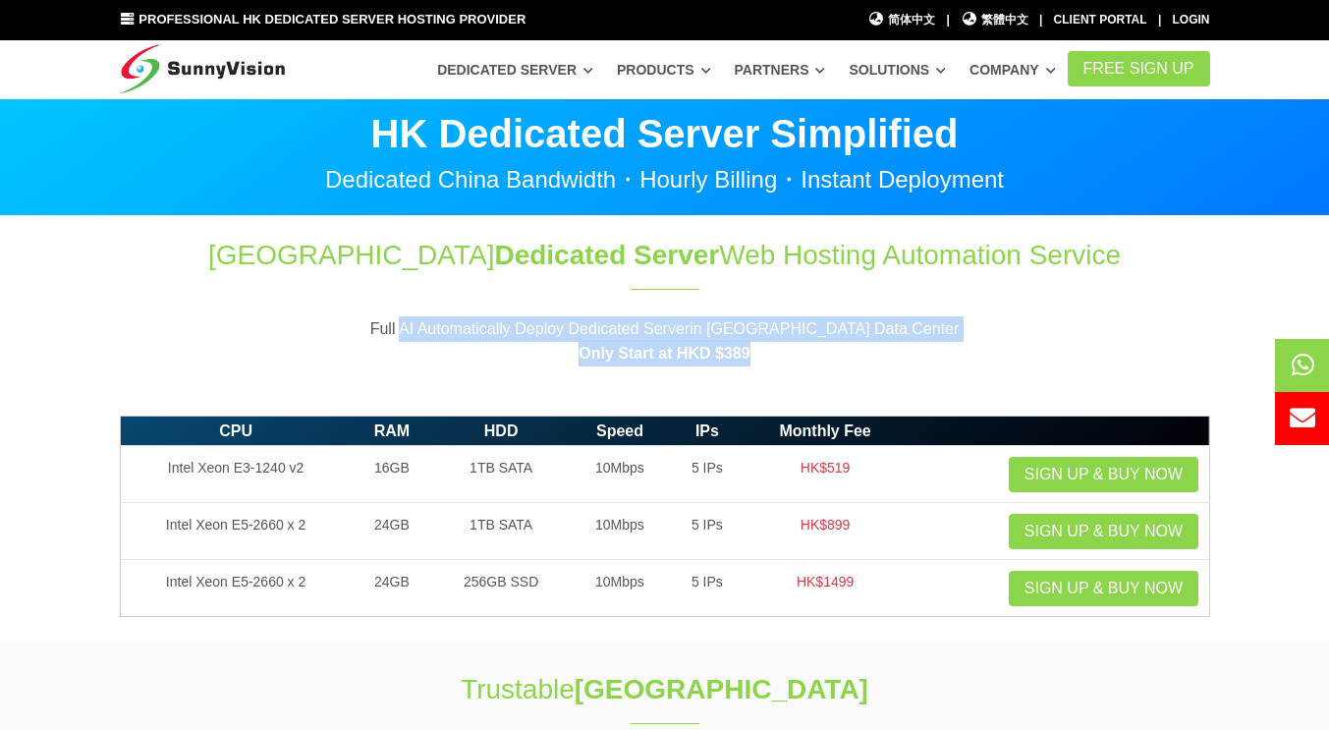
drag, startPoint x: 404, startPoint y: 329, endPoint x: 779, endPoint y: 353, distance: 375.9
click at [779, 353] on p "Full AI Automatically Deploy Dedicated Serverin [GEOGRAPHIC_DATA] Data Center O…" at bounding box center [665, 341] width 1090 height 50
drag, startPoint x: 789, startPoint y: 357, endPoint x: 394, endPoint y: 329, distance: 396.7
click at [394, 329] on p "Full AI Automatically Deploy Dedicated Serverin [GEOGRAPHIC_DATA] Data Center O…" at bounding box center [665, 341] width 1090 height 50
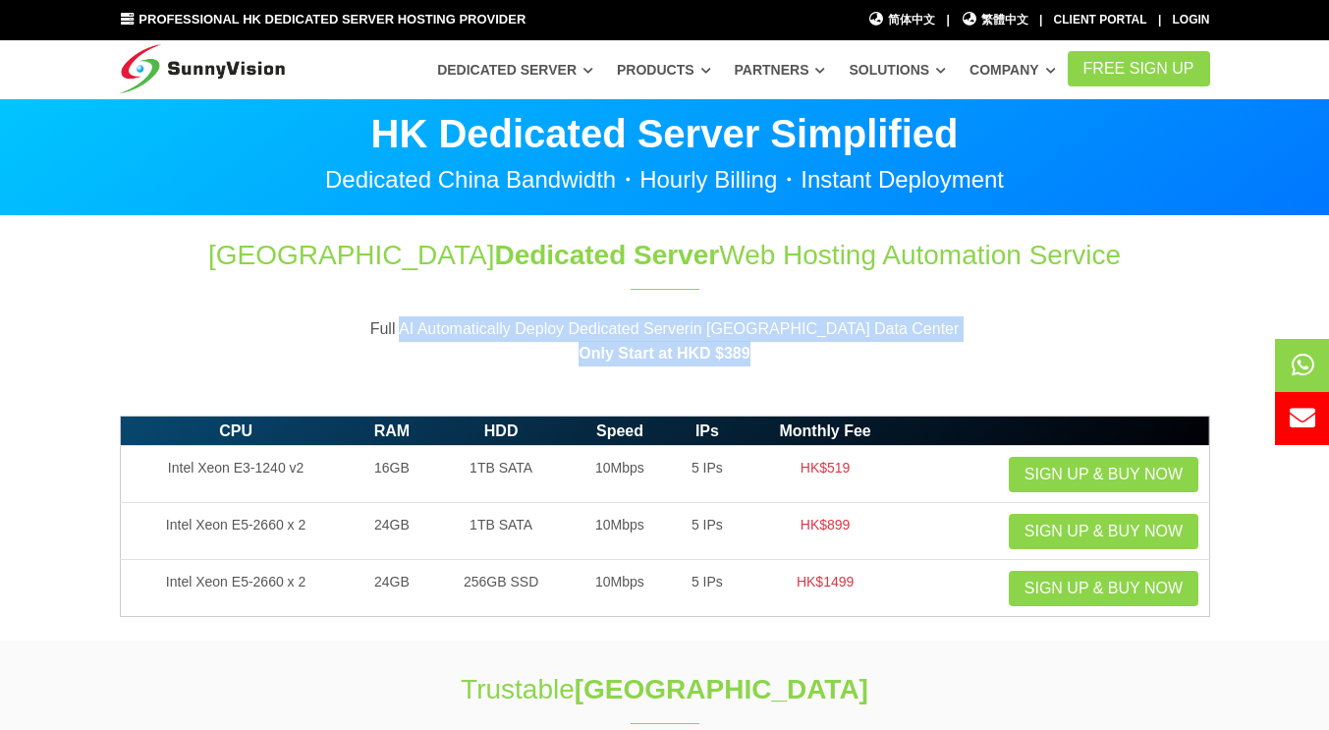
click at [393, 329] on p "Full AI Automatically Deploy Dedicated Serverin [GEOGRAPHIC_DATA] Data Center O…" at bounding box center [665, 341] width 1090 height 50
drag, startPoint x: 393, startPoint y: 323, endPoint x: 818, endPoint y: 343, distance: 425.6
click at [818, 343] on p "Full AI Automatically Deploy Dedicated Serverin [GEOGRAPHIC_DATA] Data Center O…" at bounding box center [665, 341] width 1090 height 50
click at [814, 354] on p "Full AI Automatically Deploy Dedicated Serverin [GEOGRAPHIC_DATA] Data Center O…" at bounding box center [665, 341] width 1090 height 50
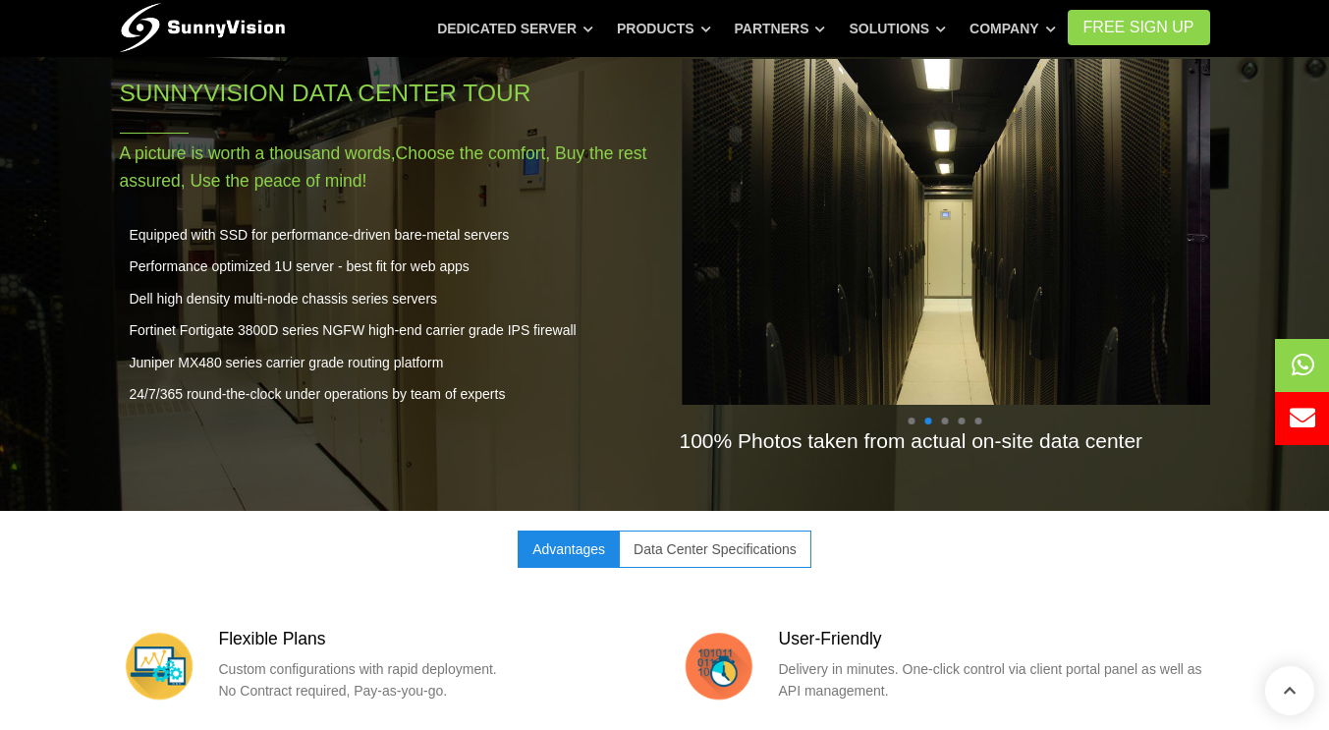
scroll to position [1767, 0]
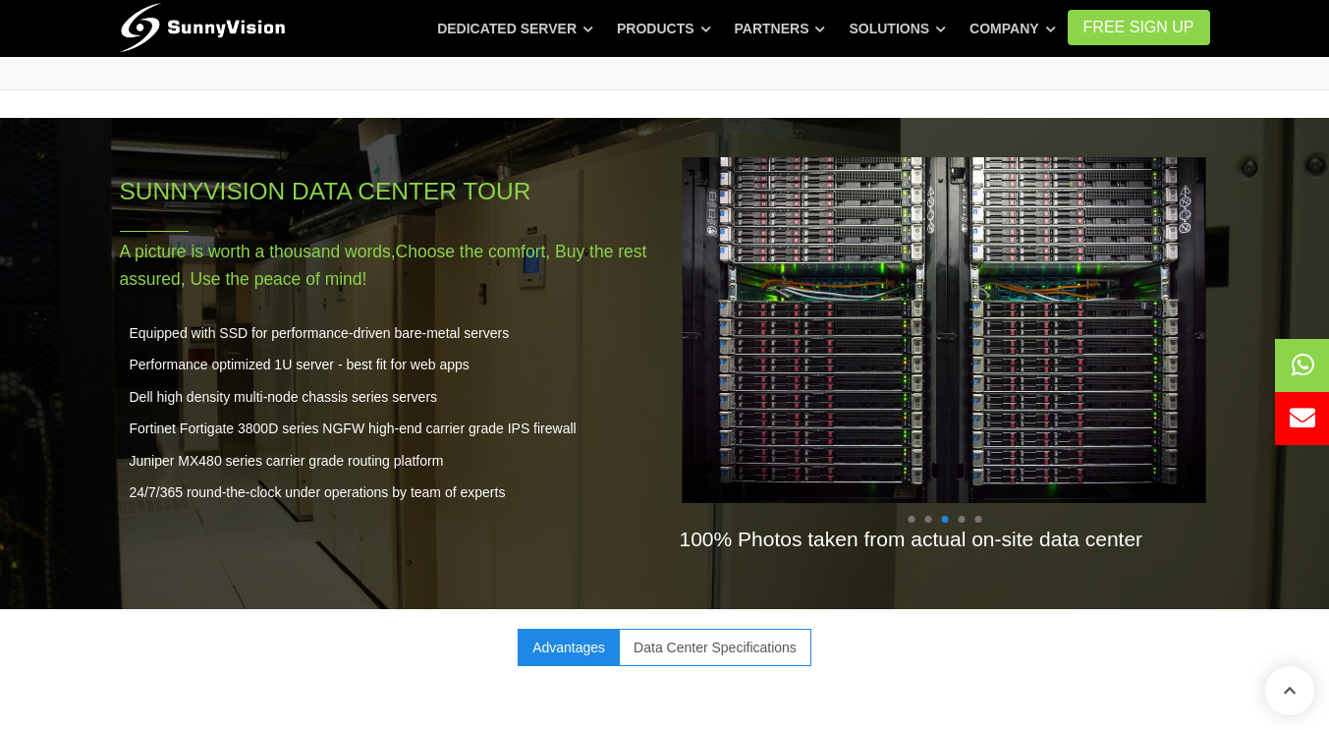
click at [983, 516] on ul at bounding box center [943, 519] width 83 height 7
click at [977, 516] on span at bounding box center [977, 519] width 7 height 7
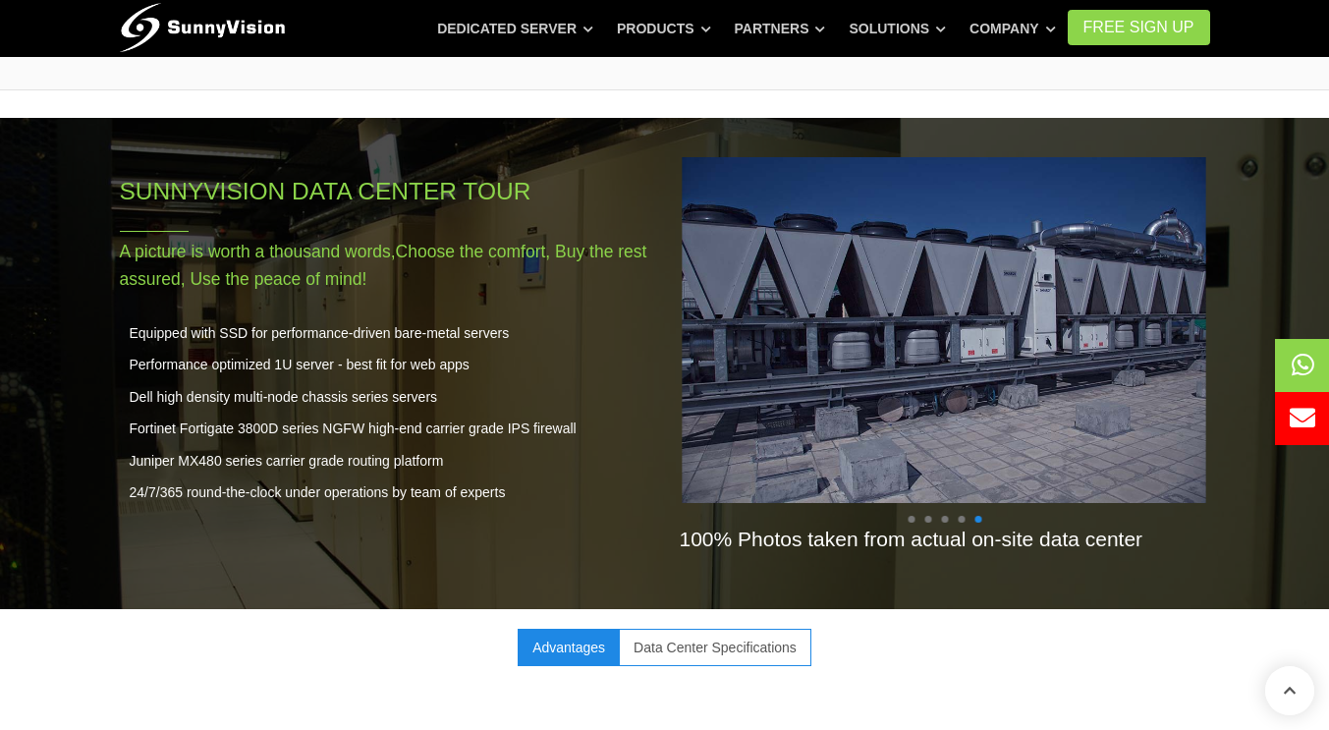
click at [964, 516] on ul at bounding box center [943, 519] width 83 height 7
click at [961, 516] on span at bounding box center [960, 519] width 7 height 7
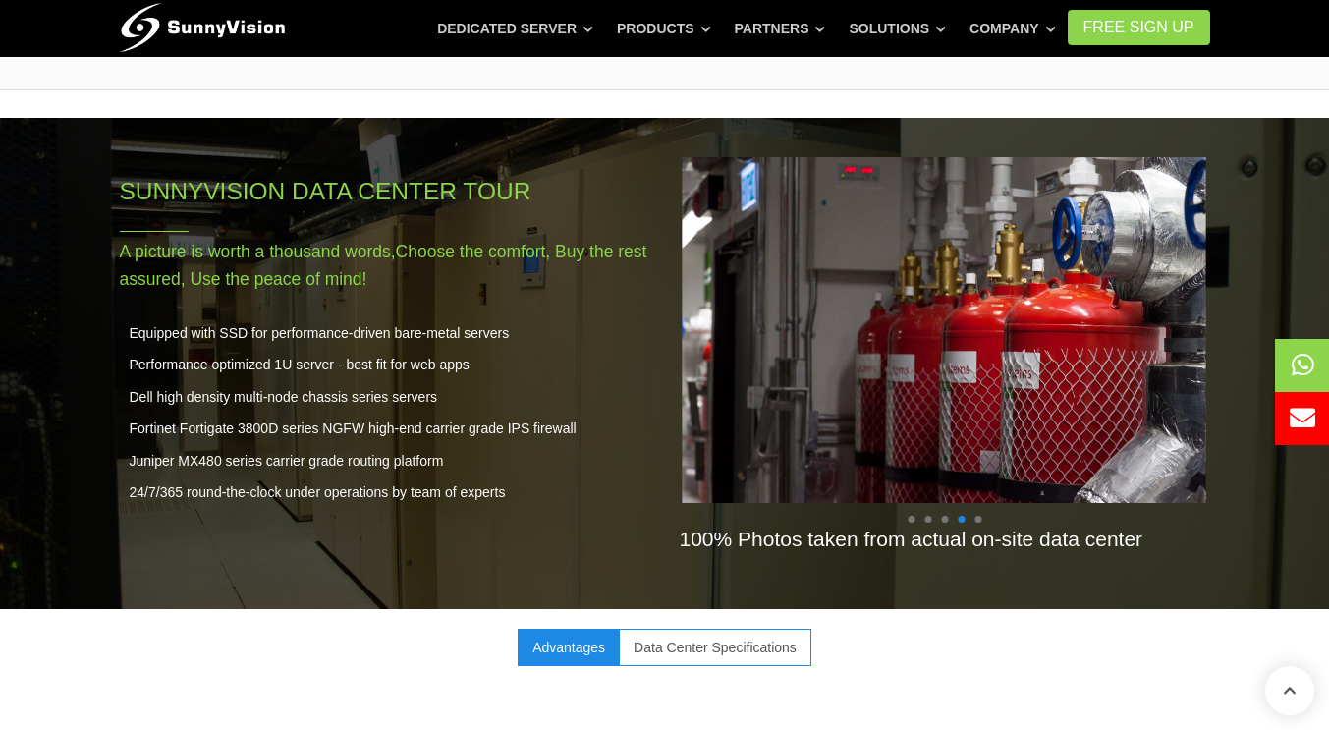
click at [947, 516] on span at bounding box center [944, 519] width 7 height 7
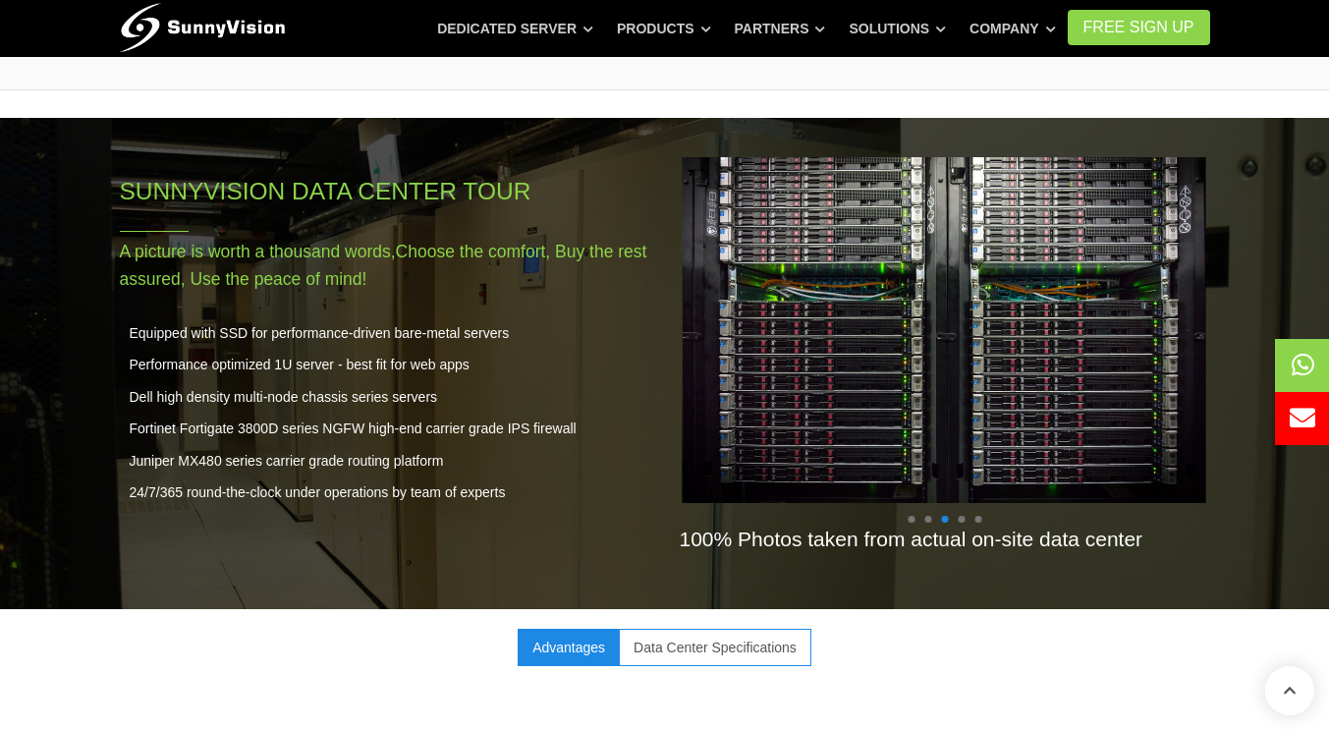
click at [931, 516] on ul at bounding box center [943, 519] width 83 height 7
click at [929, 516] on span at bounding box center [927, 519] width 7 height 7
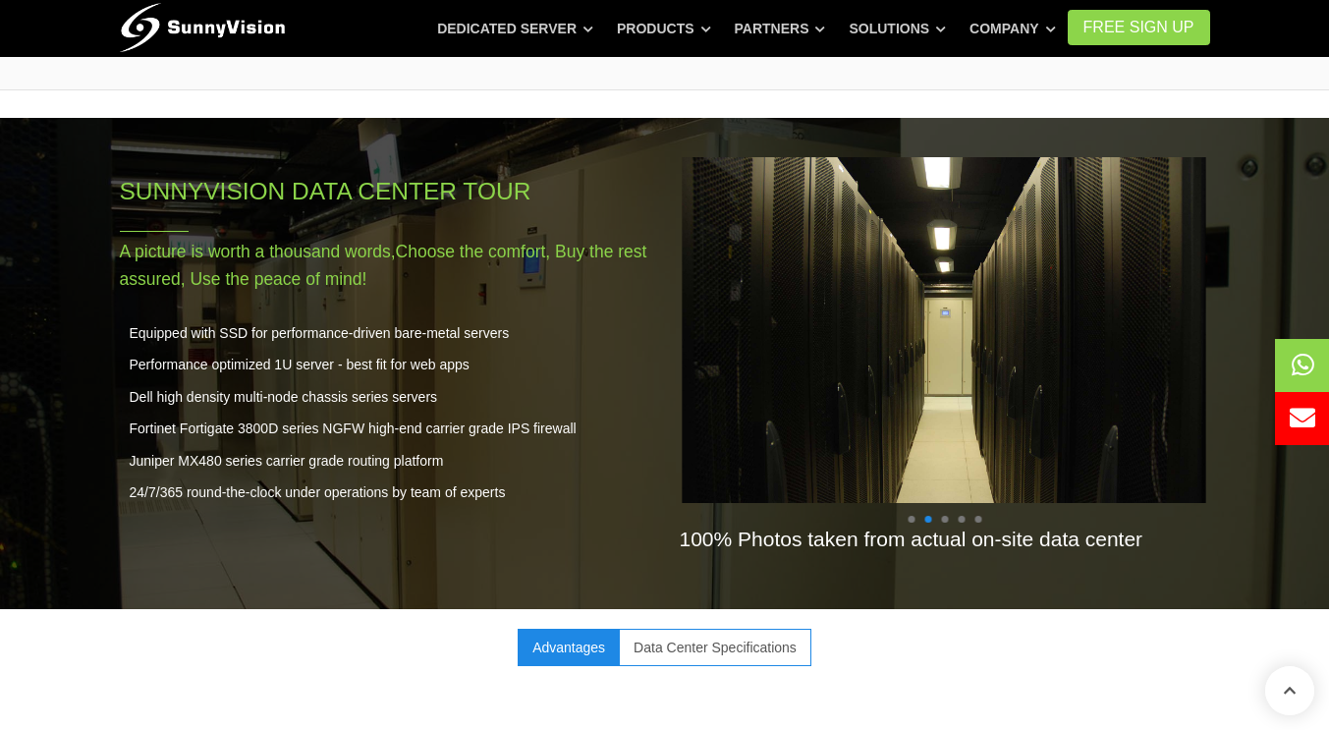
click at [913, 516] on span at bounding box center [910, 519] width 7 height 7
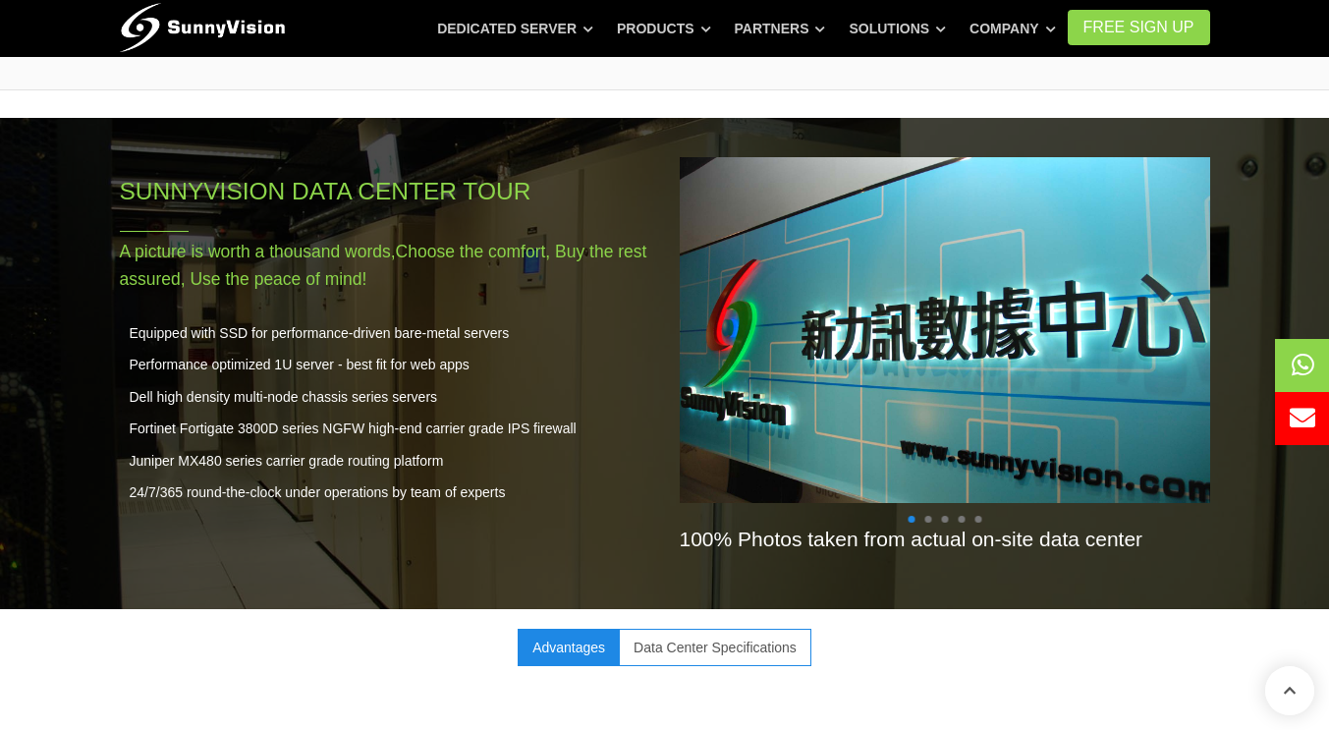
click at [939, 416] on img at bounding box center [944, 329] width 570 height 380
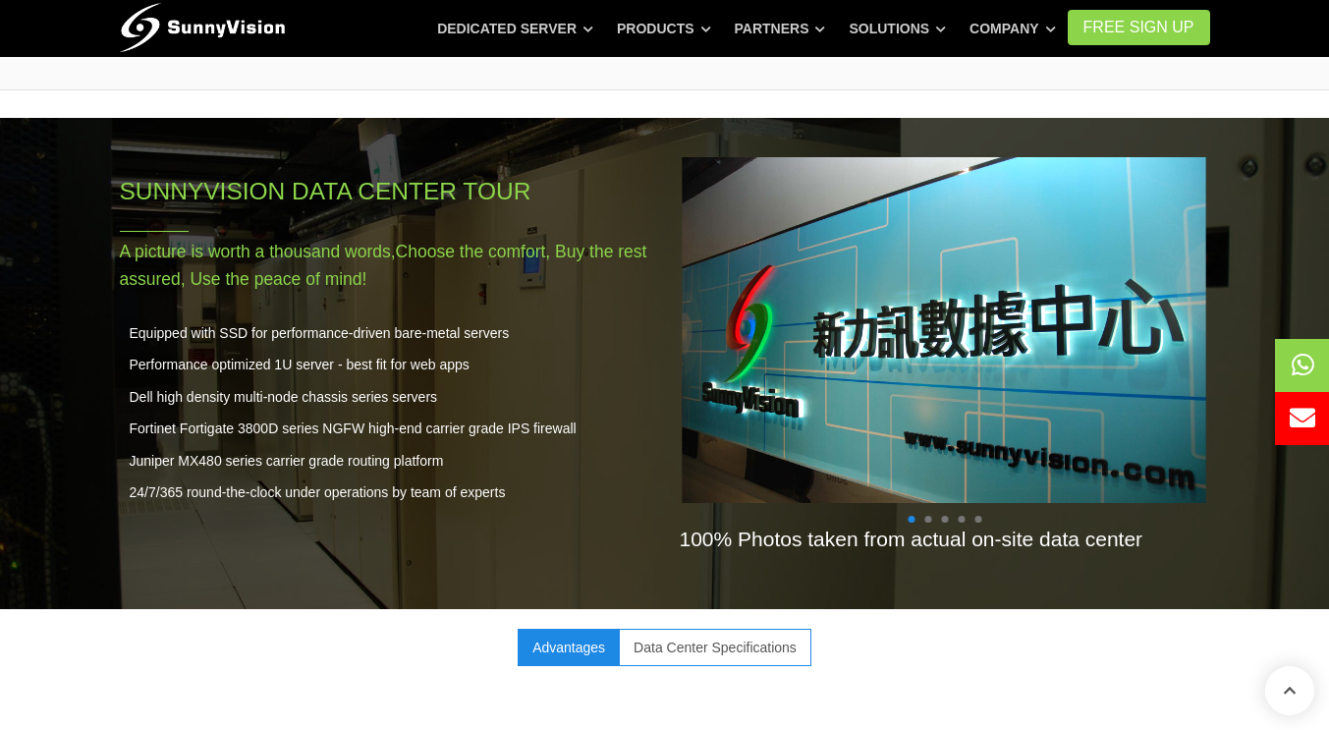
click at [986, 628] on ul "Advantages Data Center Specifications" at bounding box center [665, 646] width 1090 height 37
click at [752, 631] on link "Data Center Specifications" at bounding box center [715, 646] width 192 height 37
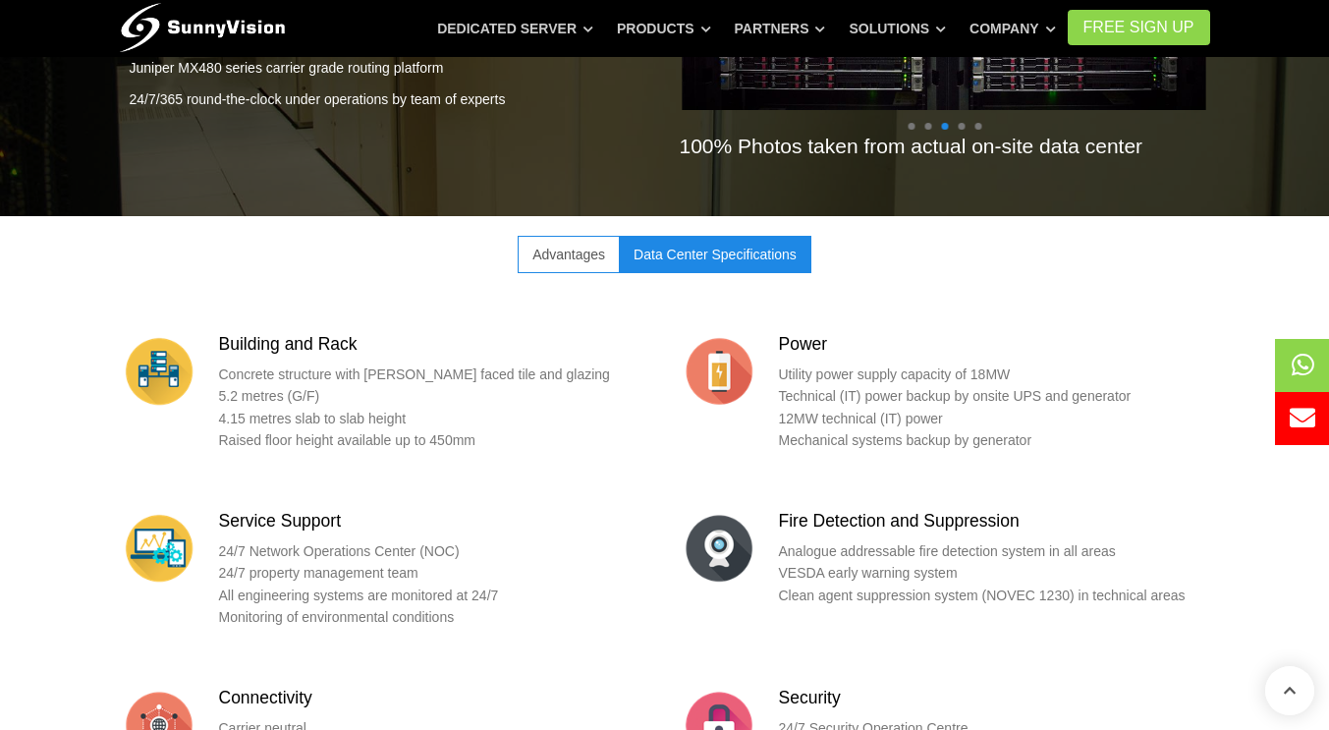
scroll to position [2455, 0]
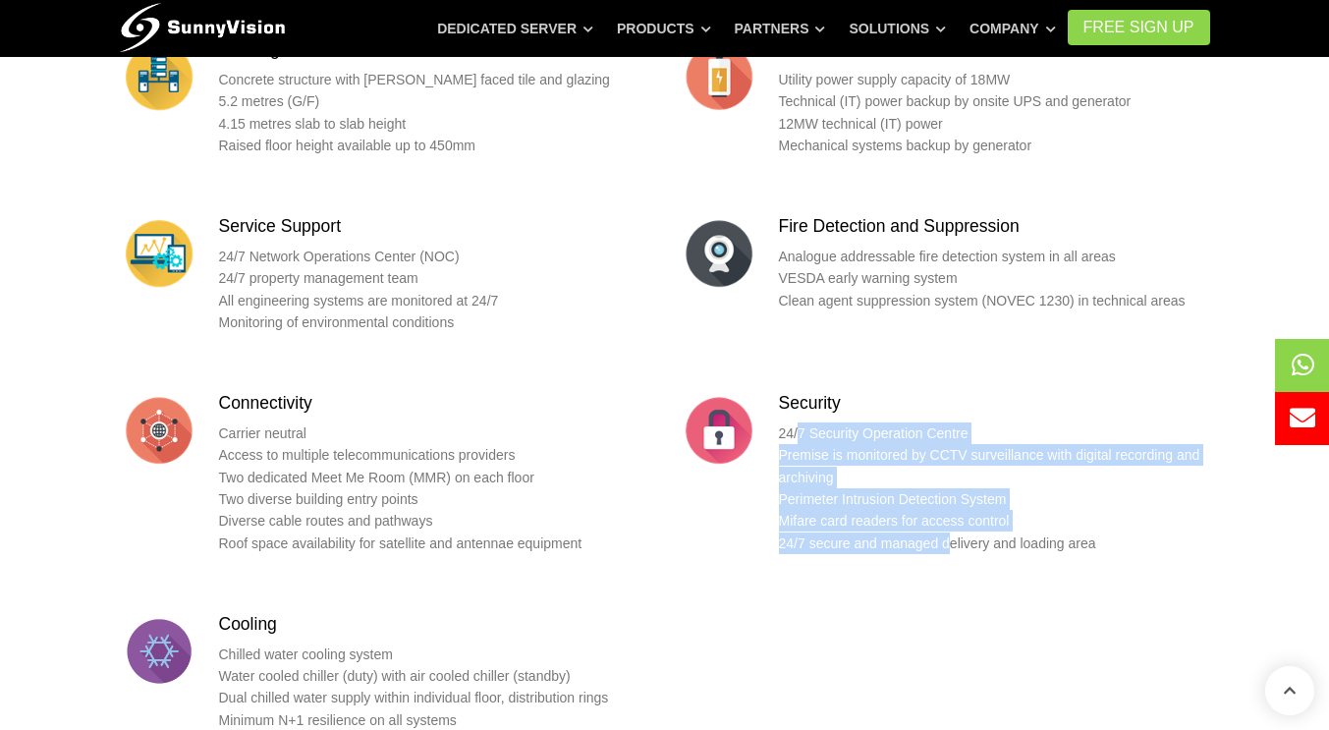
drag, startPoint x: 827, startPoint y: 420, endPoint x: 950, endPoint y: 520, distance: 158.4
click at [950, 520] on div "Security 24/7 Security Operation Centre Premise is monitored by CCTV surveillan…" at bounding box center [994, 479] width 431 height 177
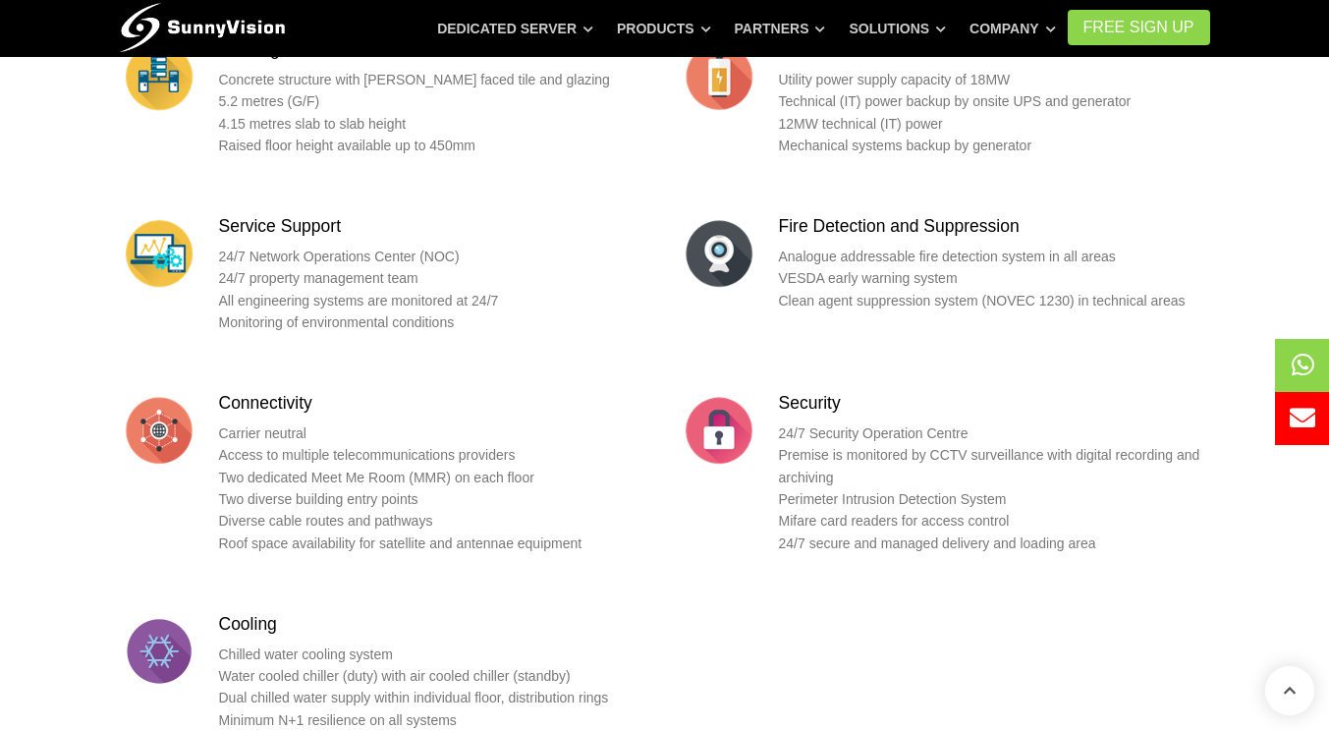
click at [952, 535] on div "Security 24/7 Security Operation Centre Premise is monitored by CCTV surveillan…" at bounding box center [994, 479] width 431 height 177
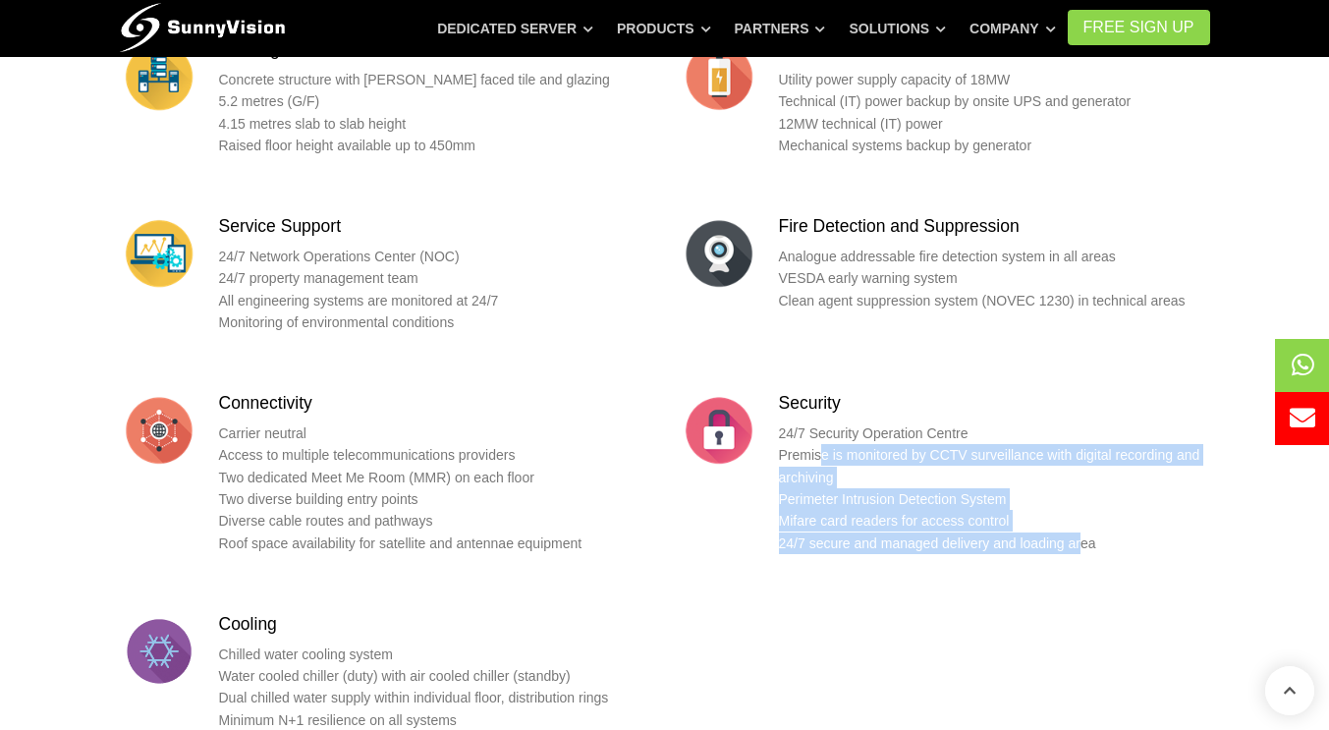
drag, startPoint x: 1084, startPoint y: 520, endPoint x: 819, endPoint y: 438, distance: 277.7
click at [819, 438] on p "24/7 Security Operation Centre Premise is monitored by CCTV surveillance with d…" at bounding box center [994, 488] width 431 height 132
drag, startPoint x: 785, startPoint y: 383, endPoint x: 1082, endPoint y: 529, distance: 331.5
click at [1089, 517] on div "Security 24/7 Security Operation Centre Premise is monitored by CCTV surveillan…" at bounding box center [944, 479] width 530 height 177
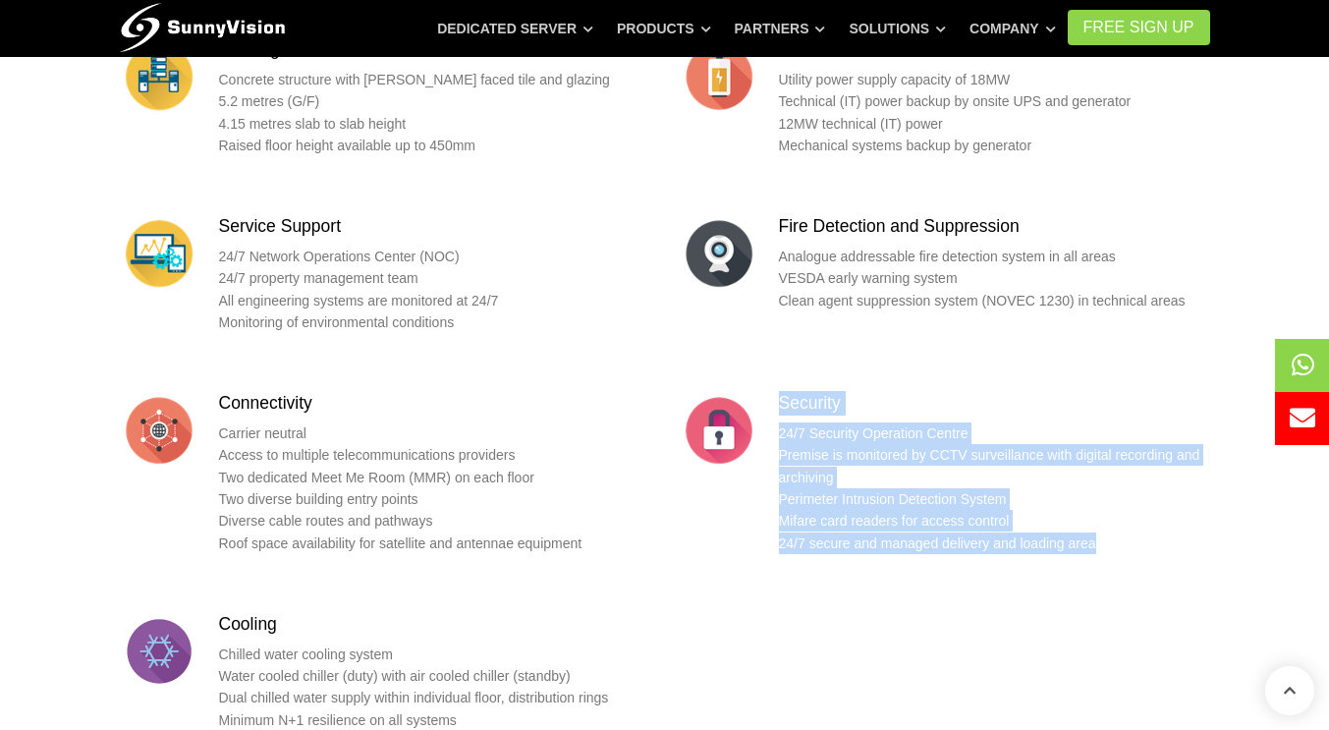
scroll to position [2553, 0]
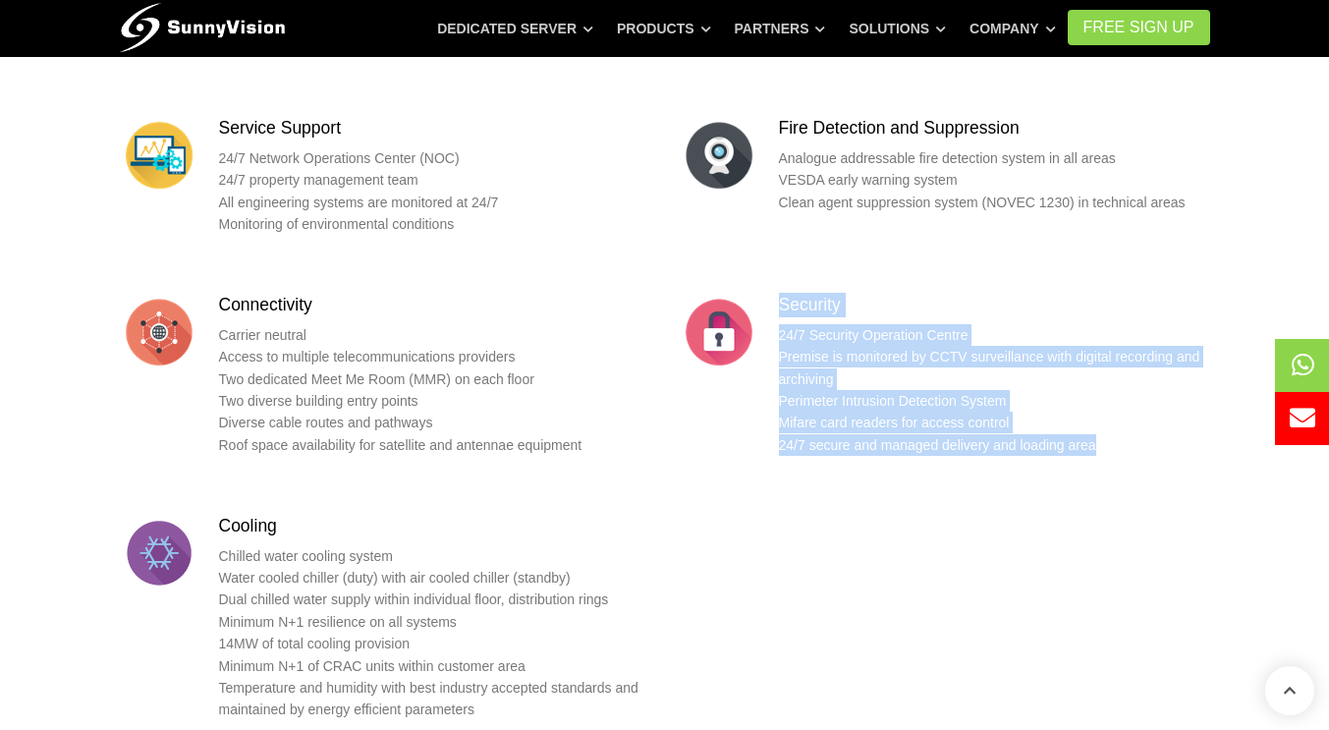
click at [1030, 588] on div "Building and Rack Concrete structure with terracotta faced tile and glazing 5.2…" at bounding box center [664, 359] width 1119 height 918
drag, startPoint x: 1099, startPoint y: 419, endPoint x: 740, endPoint y: 282, distance: 383.9
click at [740, 293] on div "Security 24/7 Security Operation Centre Premise is monitored by CCTV surveillan…" at bounding box center [944, 381] width 530 height 177
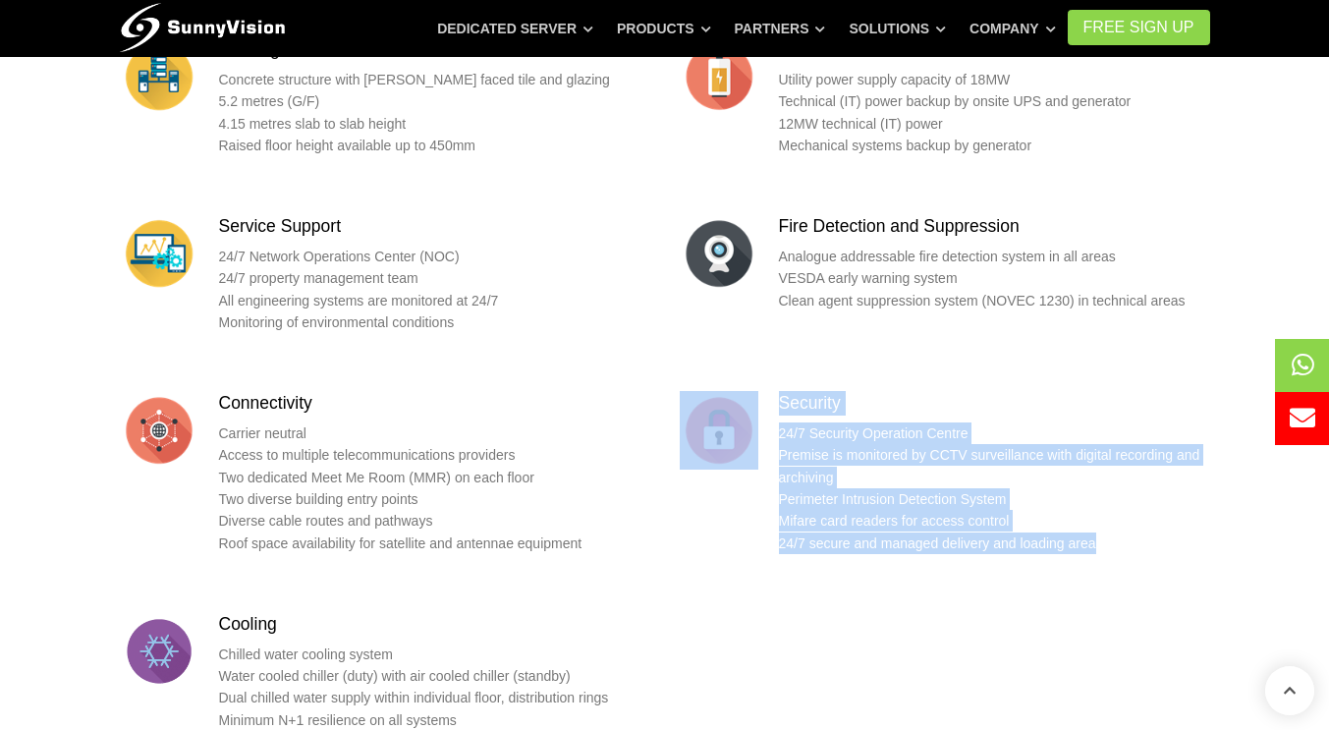
click at [1099, 508] on p "24/7 Security Operation Centre Premise is monitored by CCTV surveillance with d…" at bounding box center [994, 488] width 431 height 132
drag, startPoint x: 1099, startPoint y: 521, endPoint x: 781, endPoint y: 367, distance: 353.5
click at [781, 391] on div "Security 24/7 Security Operation Centre Premise is monitored by CCTV surveillan…" at bounding box center [994, 479] width 431 height 177
click at [985, 449] on p "24/7 Security Operation Centre Premise is monitored by CCTV surveillance with d…" at bounding box center [994, 488] width 431 height 132
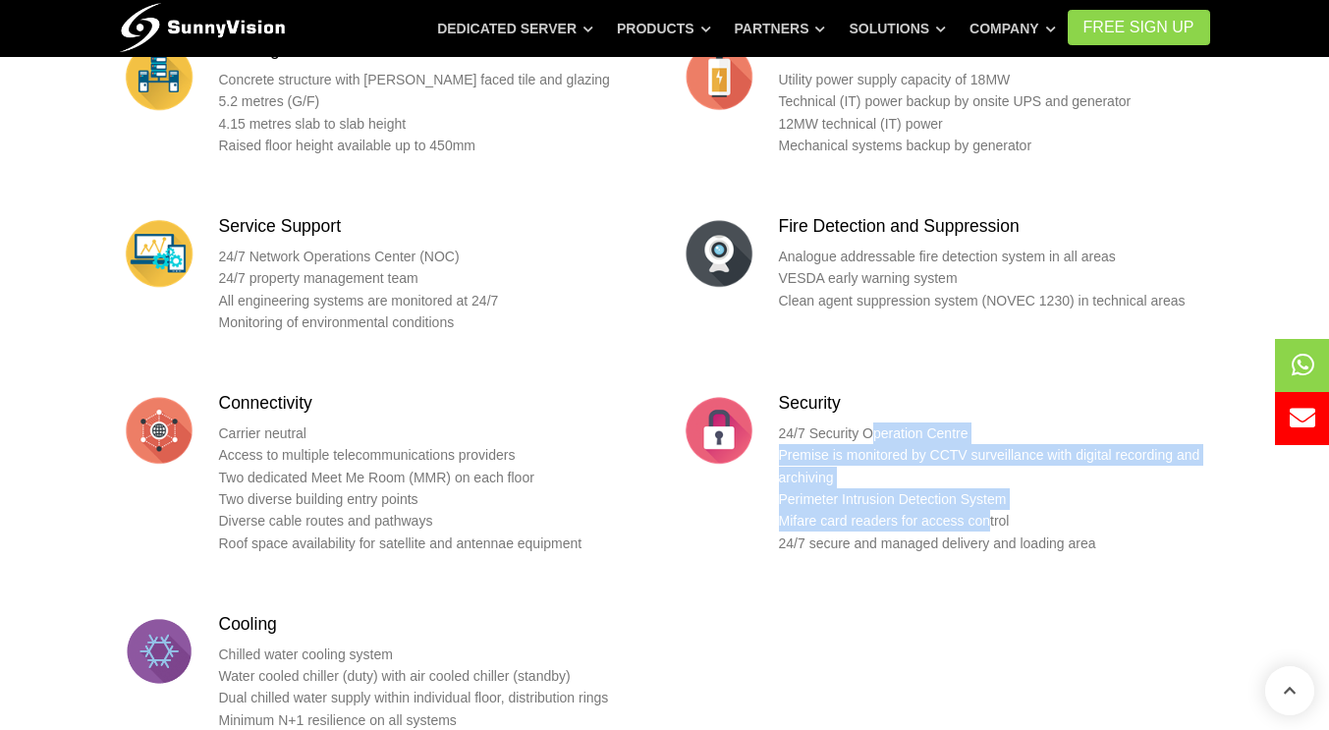
drag, startPoint x: 899, startPoint y: 433, endPoint x: 982, endPoint y: 492, distance: 101.4
click at [982, 492] on p "24/7 Security Operation Centre Premise is monitored by CCTV surveillance with d…" at bounding box center [994, 488] width 431 height 132
click at [980, 492] on p "24/7 Security Operation Centre Premise is monitored by CCTV surveillance with d…" at bounding box center [994, 488] width 431 height 132
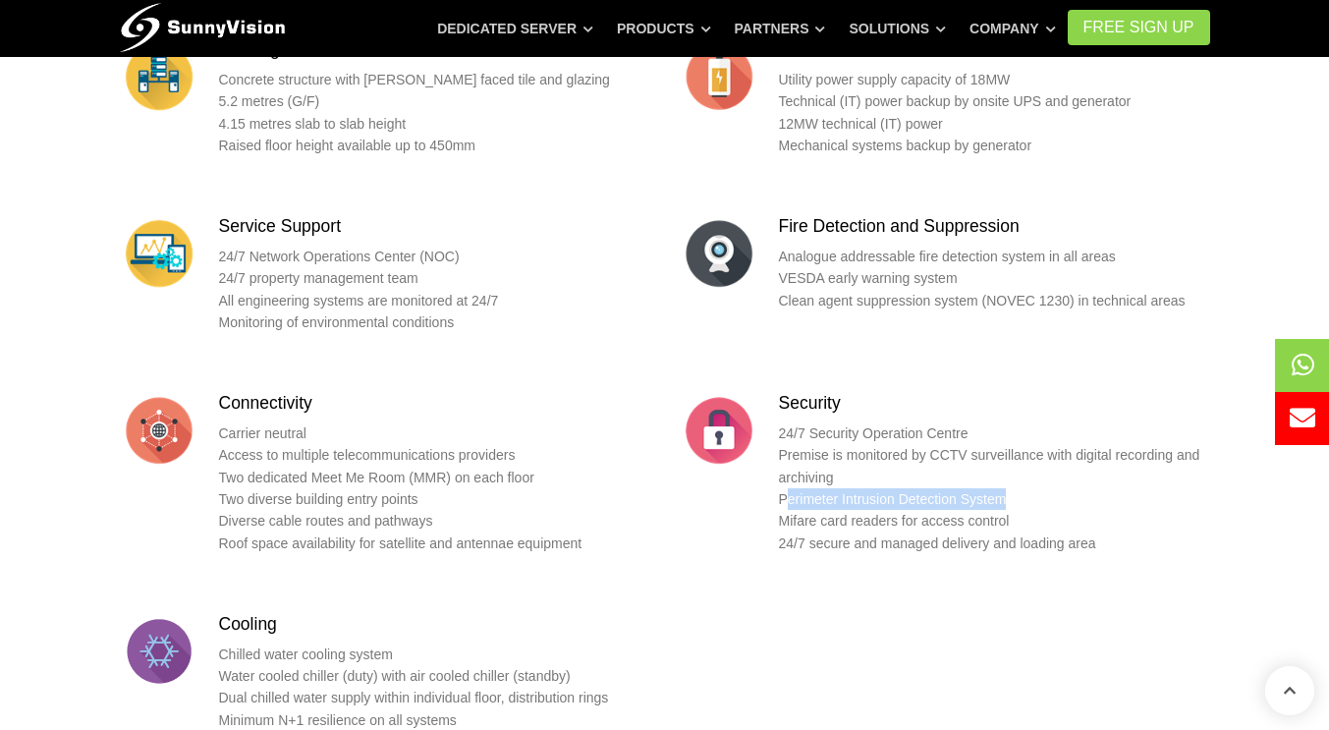
drag, startPoint x: 1006, startPoint y: 466, endPoint x: 786, endPoint y: 464, distance: 220.9
click at [786, 464] on p "24/7 Security Operation Centre Premise is monitored by CCTV surveillance with d…" at bounding box center [994, 488] width 431 height 132
click at [795, 481] on p "24/7 Security Operation Centre Premise is monitored by CCTV surveillance with d…" at bounding box center [994, 488] width 431 height 132
drag, startPoint x: 782, startPoint y: 469, endPoint x: 1079, endPoint y: 472, distance: 297.5
click at [1079, 472] on p "24/7 Security Operation Centre Premise is monitored by CCTV surveillance with d…" at bounding box center [994, 488] width 431 height 132
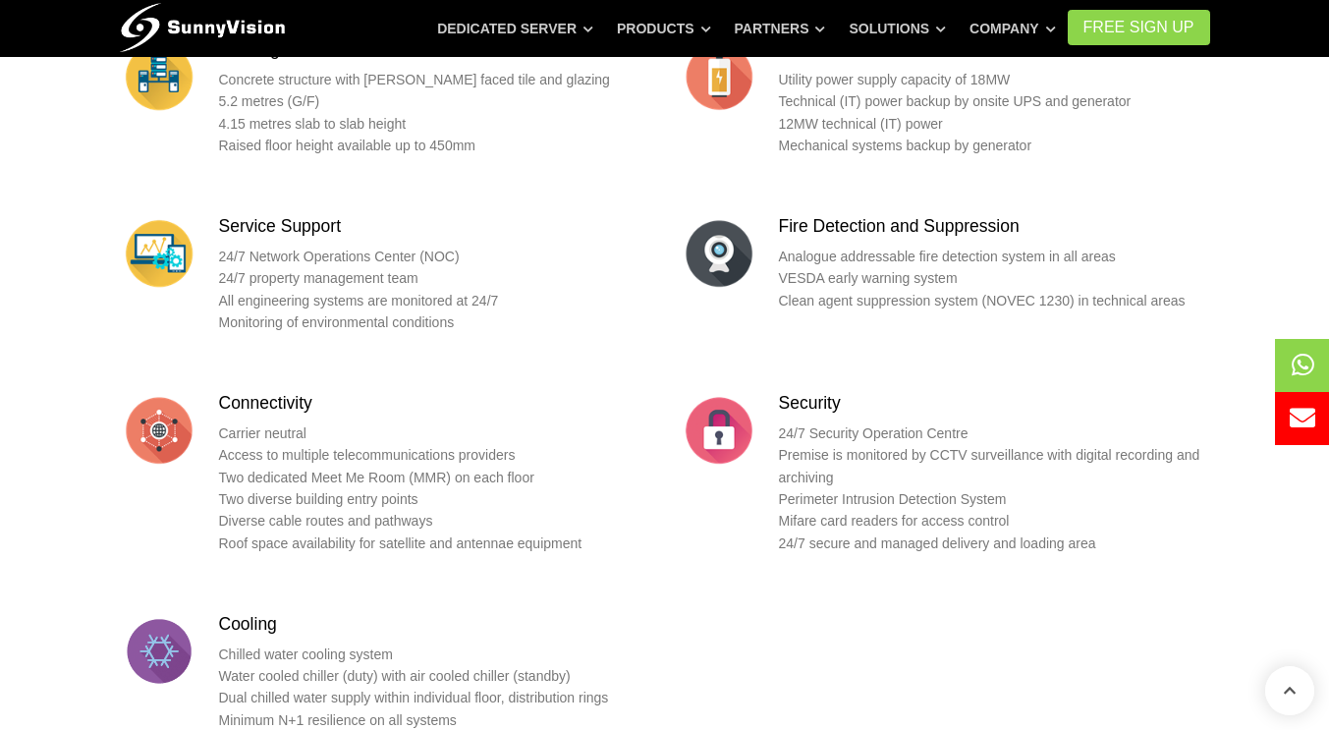
click at [1059, 507] on p "24/7 Security Operation Centre Premise is monitored by CCTV surveillance with d…" at bounding box center [994, 488] width 431 height 132
drag, startPoint x: 1002, startPoint y: 463, endPoint x: 775, endPoint y: 473, distance: 227.0
click at [775, 473] on div "Security 24/7 Security Operation Centre Premise is monitored by CCTV surveillan…" at bounding box center [944, 479] width 530 height 177
drag, startPoint x: 780, startPoint y: 475, endPoint x: 1026, endPoint y: 481, distance: 246.5
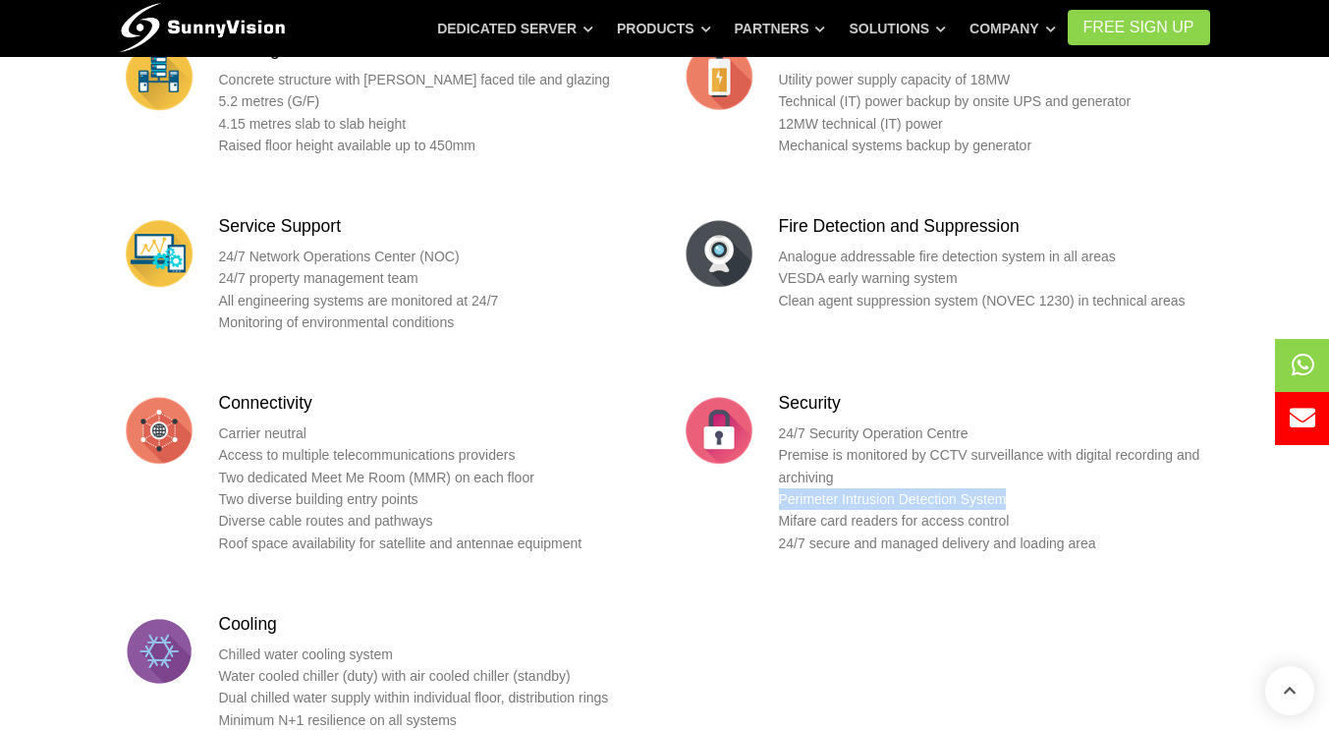
click at [1027, 481] on p "24/7 Security Operation Centre Premise is monitored by CCTV surveillance with d…" at bounding box center [994, 488] width 431 height 132
click at [1026, 481] on p "24/7 Security Operation Centre Premise is monitored by CCTV surveillance with d…" at bounding box center [994, 488] width 431 height 132
drag, startPoint x: 960, startPoint y: 470, endPoint x: 764, endPoint y: 469, distance: 196.4
click at [764, 469] on div "Security 24/7 Security Operation Centre Premise is monitored by CCTV surveillan…" at bounding box center [944, 479] width 530 height 177
click at [916, 553] on div "Security 24/7 Security Operation Centre Premise is monitored by CCTV surveillan…" at bounding box center [945, 486] width 560 height 191
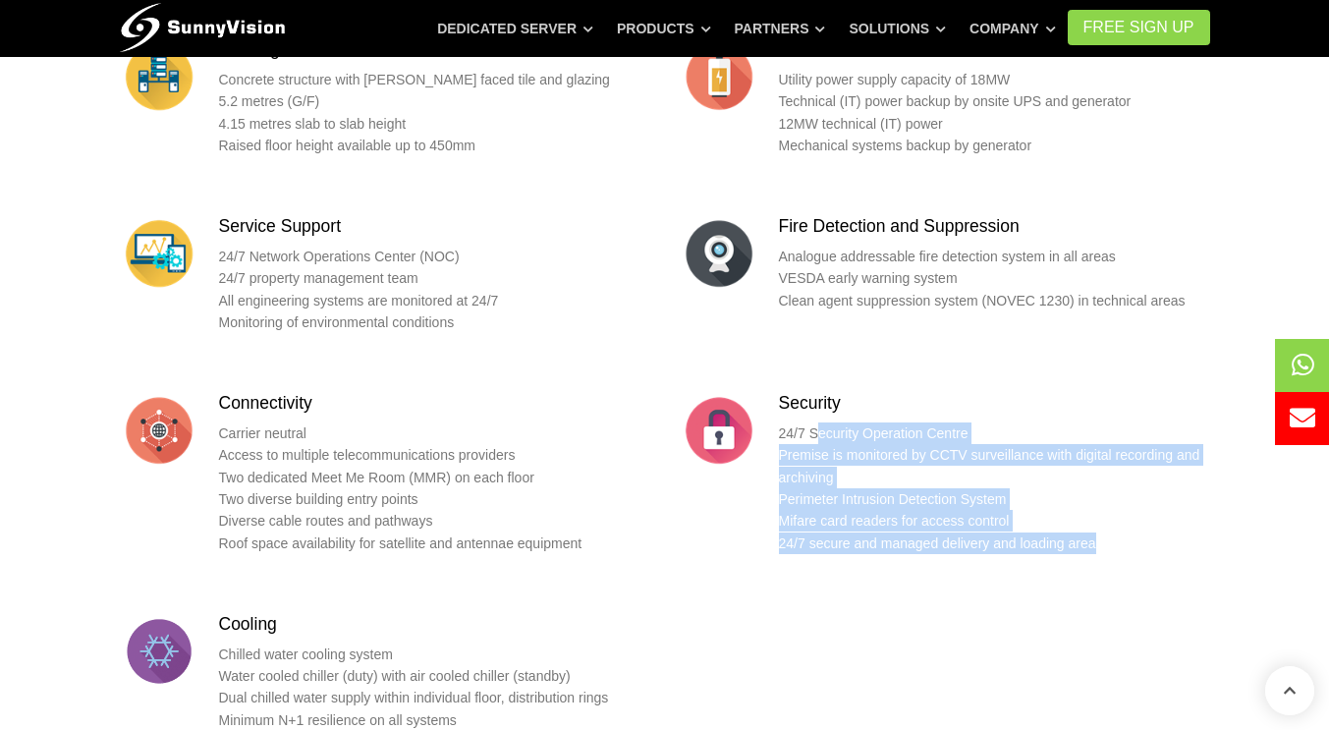
drag, startPoint x: 1096, startPoint y: 522, endPoint x: 816, endPoint y: 407, distance: 302.9
click at [816, 422] on p "24/7 Security Operation Centre Premise is monitored by CCTV surveillance with d…" at bounding box center [994, 488] width 431 height 132
click at [871, 585] on div "Building and Rack Concrete structure with terracotta faced tile and glazing 5.2…" at bounding box center [664, 457] width 1119 height 918
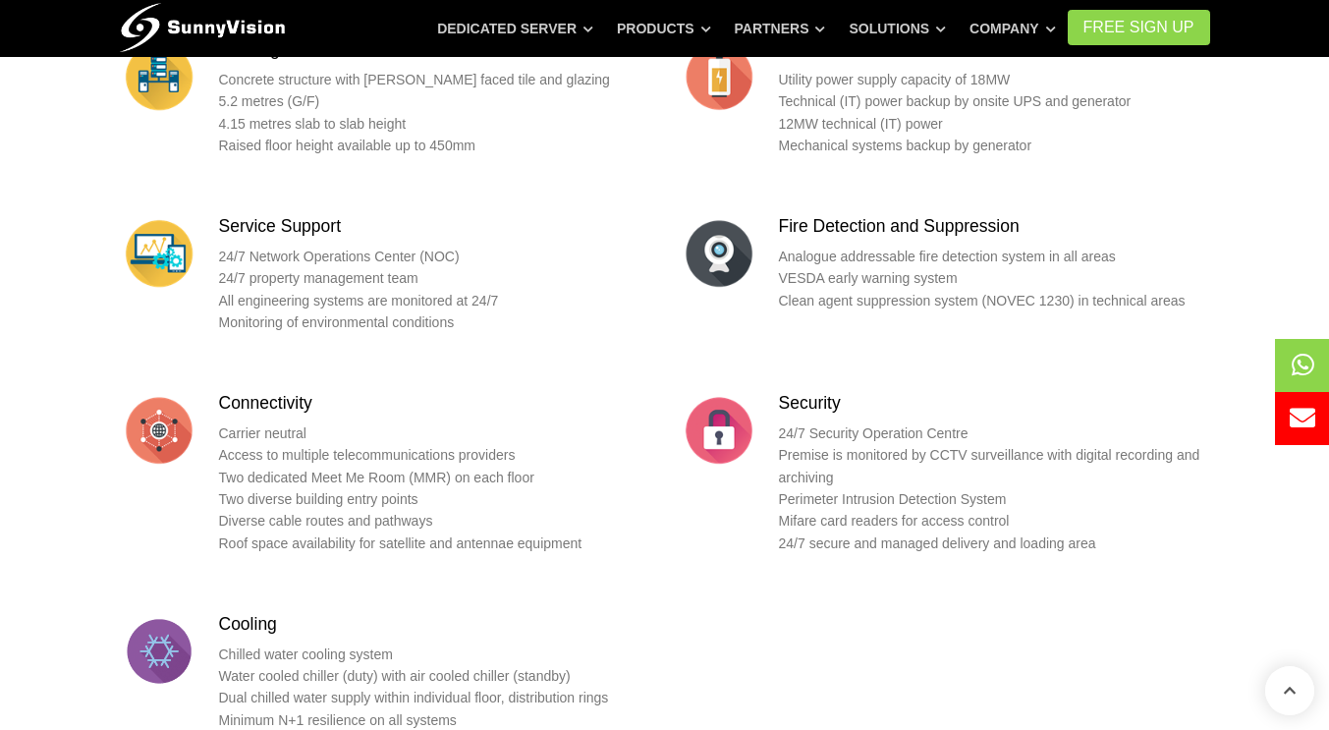
click at [850, 568] on div "Building and Rack Concrete structure with terracotta faced tile and glazing 5.2…" at bounding box center [664, 457] width 1119 height 918
click at [906, 504] on p "24/7 Security Operation Centre Premise is monitored by CCTV surveillance with d…" at bounding box center [994, 488] width 431 height 132
drag, startPoint x: 906, startPoint y: 504, endPoint x: 866, endPoint y: 482, distance: 45.7
click at [887, 494] on p "24/7 Security Operation Centre Premise is monitored by CCTV surveillance with d…" at bounding box center [994, 488] width 431 height 132
drag, startPoint x: 866, startPoint y: 482, endPoint x: 855, endPoint y: 478, distance: 11.5
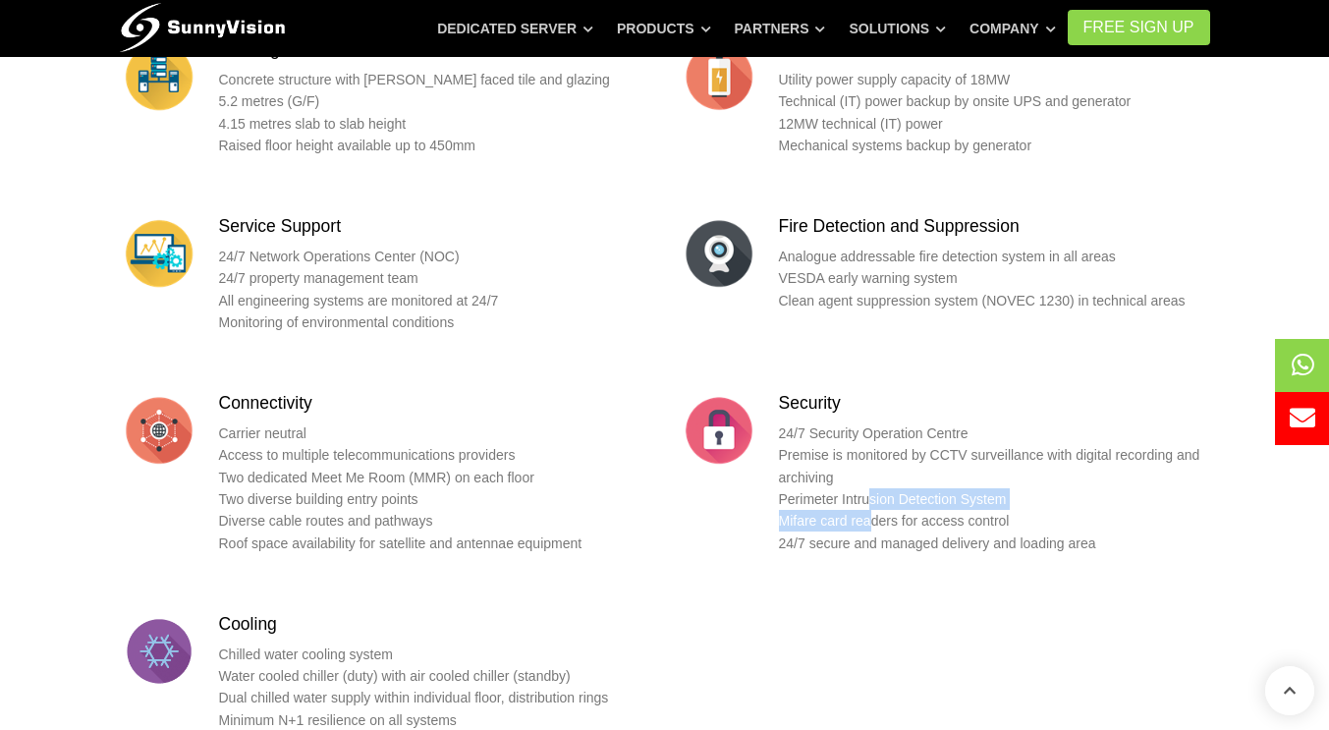
click at [866, 483] on p "24/7 Security Operation Centre Premise is monitored by CCTV surveillance with d…" at bounding box center [994, 488] width 431 height 132
drag, startPoint x: 820, startPoint y: 452, endPoint x: 927, endPoint y: 511, distance: 122.2
click at [927, 511] on p "24/7 Security Operation Centre Premise is monitored by CCTV surveillance with d…" at bounding box center [994, 488] width 431 height 132
click at [929, 512] on p "24/7 Security Operation Centre Premise is monitored by CCTV surveillance with d…" at bounding box center [994, 488] width 431 height 132
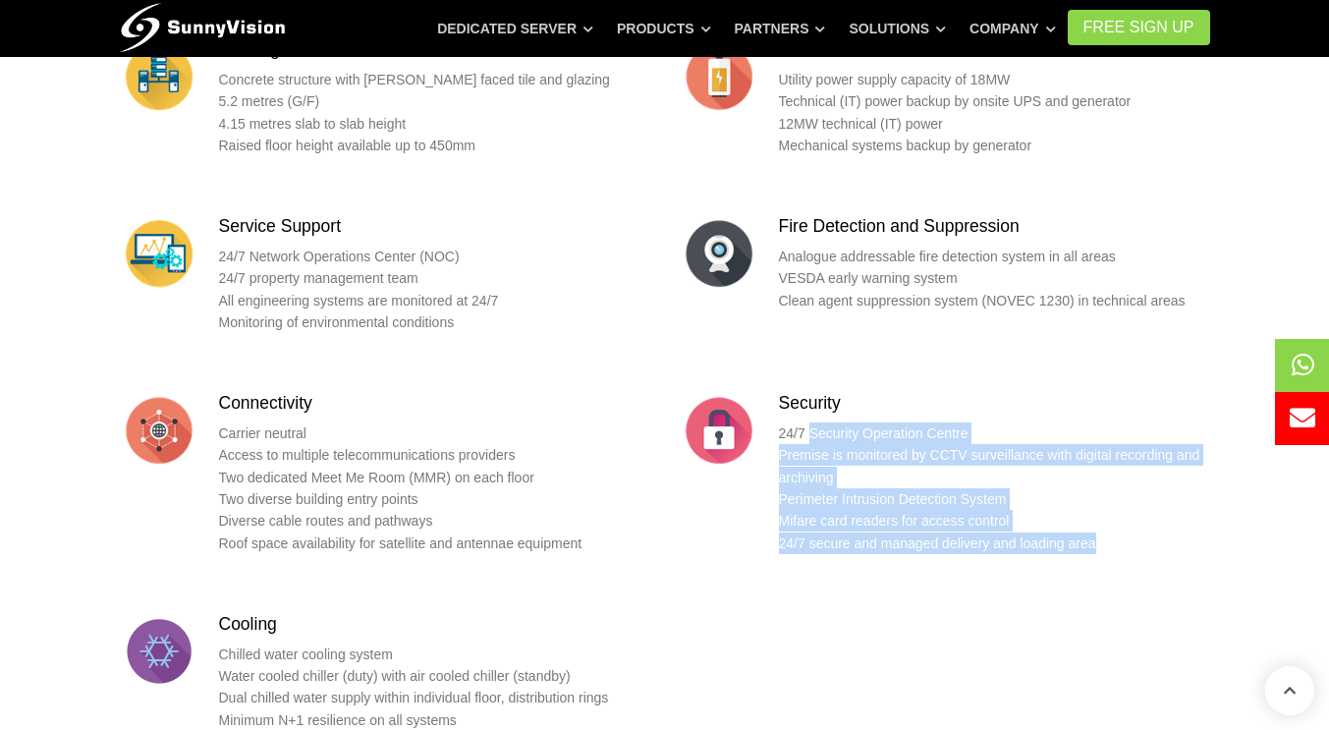
drag, startPoint x: 1101, startPoint y: 524, endPoint x: 812, endPoint y: 409, distance: 310.7
click at [812, 422] on p "24/7 Security Operation Centre Premise is monitored by CCTV surveillance with d…" at bounding box center [994, 488] width 431 height 132
drag, startPoint x: 848, startPoint y: 429, endPoint x: 1083, endPoint y: 520, distance: 251.8
click at [1083, 520] on p "24/7 Security Operation Centre Premise is monitored by CCTV surveillance with d…" at bounding box center [994, 488] width 431 height 132
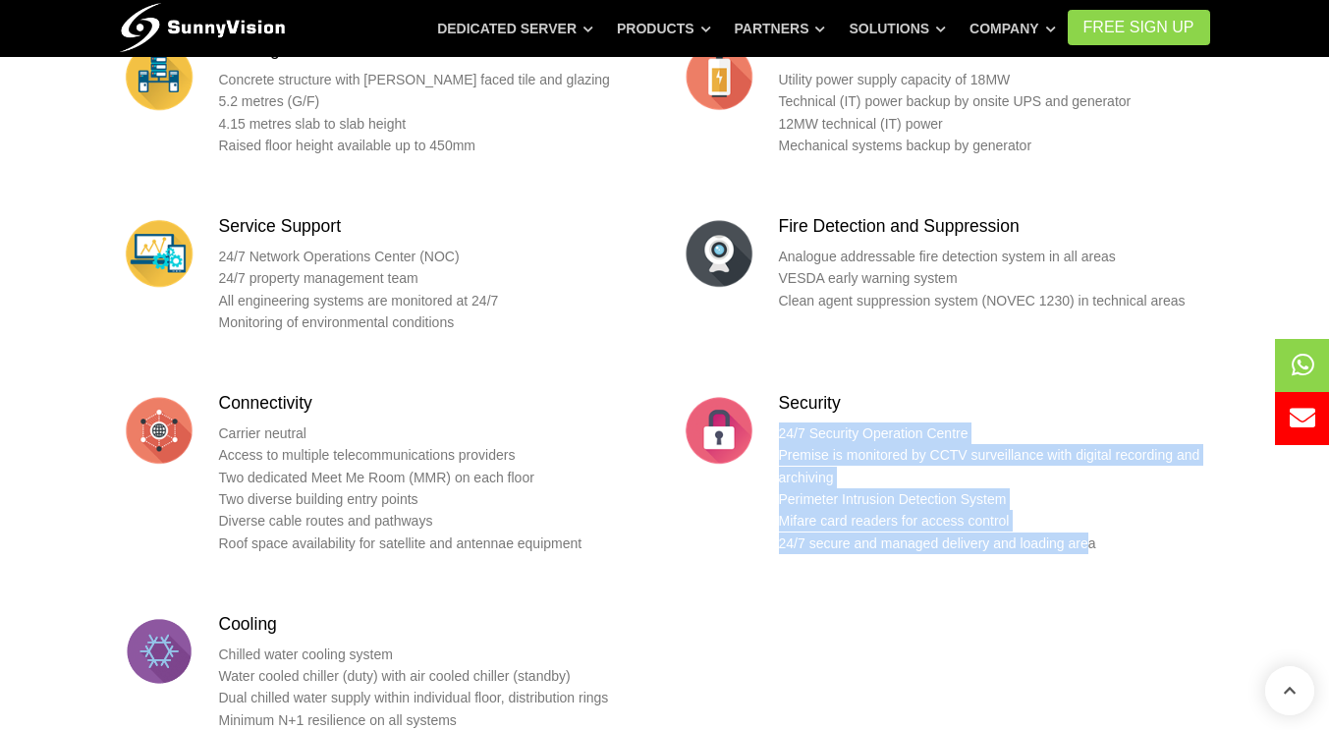
click at [1082, 520] on p "24/7 Security Operation Centre Premise is monitored by CCTV surveillance with d…" at bounding box center [994, 488] width 431 height 132
